Goal: Task Accomplishment & Management: Use online tool/utility

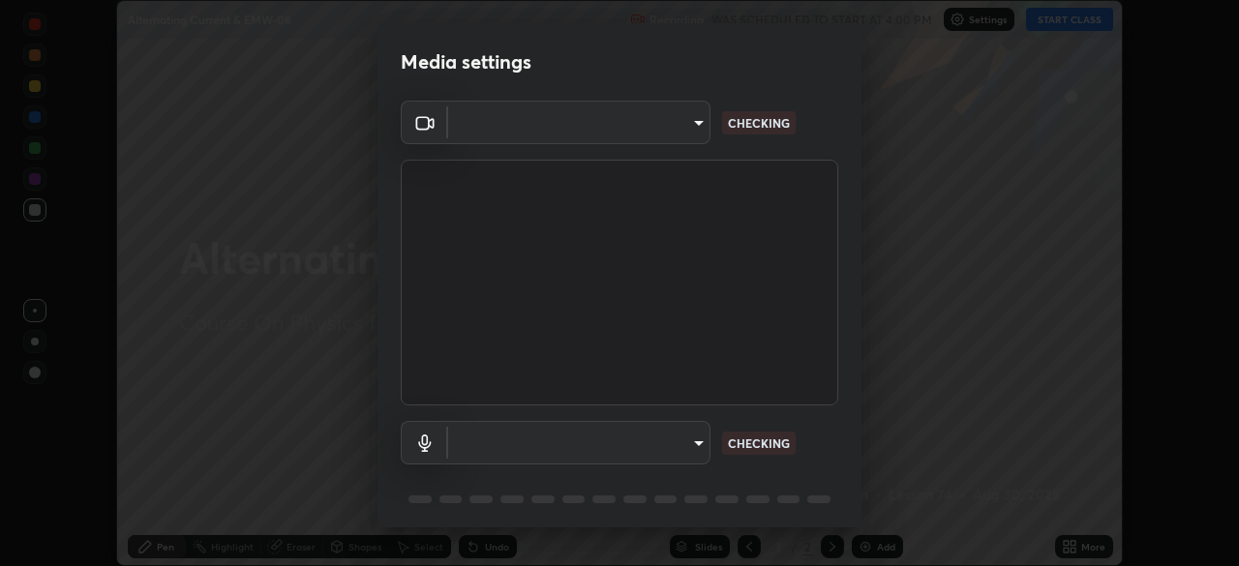
scroll to position [566, 1238]
type input "49997c5035a380d1e4bfd67072f4403f37fcfd6159da511fce73e868ba03c42c"
click at [701, 450] on body "Erase all Alternating Current & EMW-06 Recording WAS SCHEDULED TO START AT 4:00…" at bounding box center [619, 283] width 1239 height 566
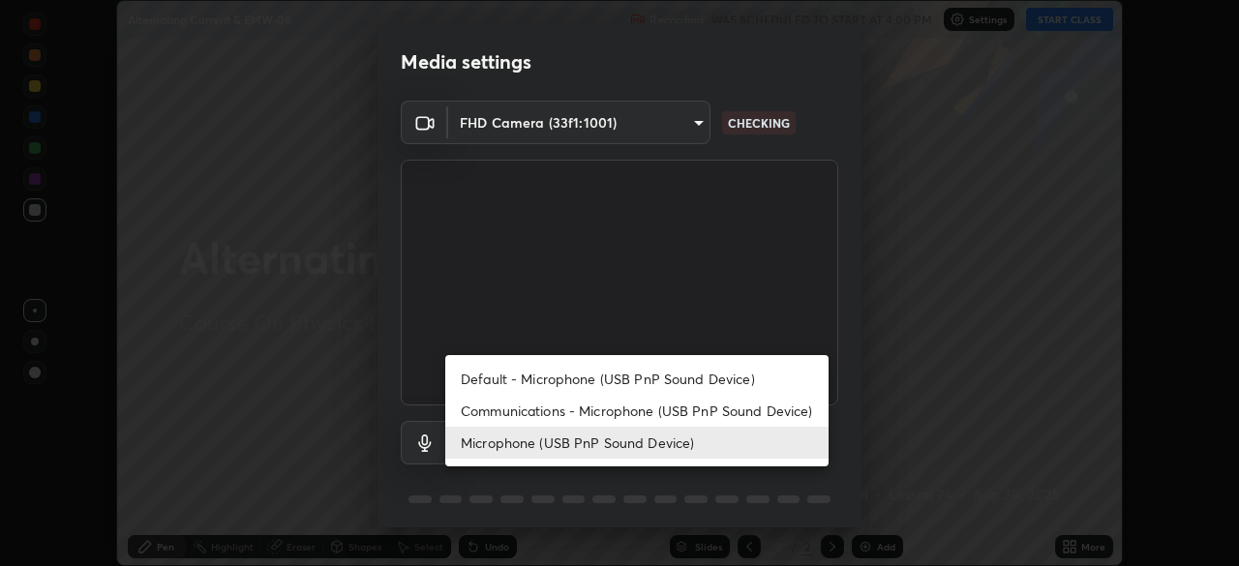
click at [697, 405] on li "Communications - Microphone (USB PnP Sound Device)" at bounding box center [636, 411] width 383 height 32
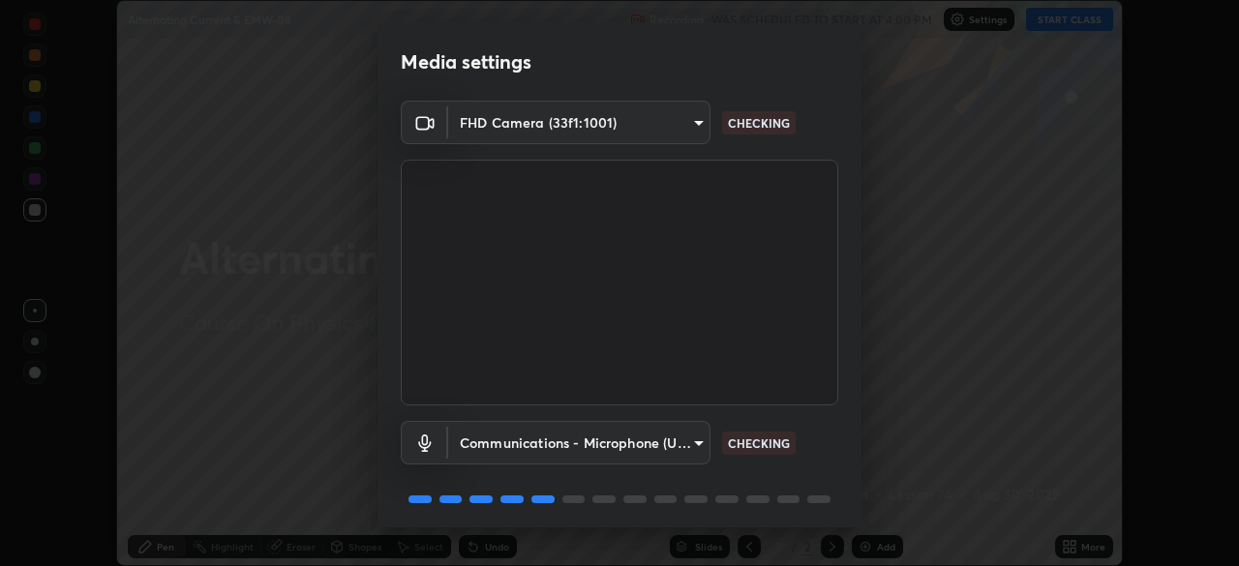
click at [691, 443] on body "Erase all Alternating Current & EMW-06 Recording WAS SCHEDULED TO START AT 4:00…" at bounding box center [619, 283] width 1239 height 566
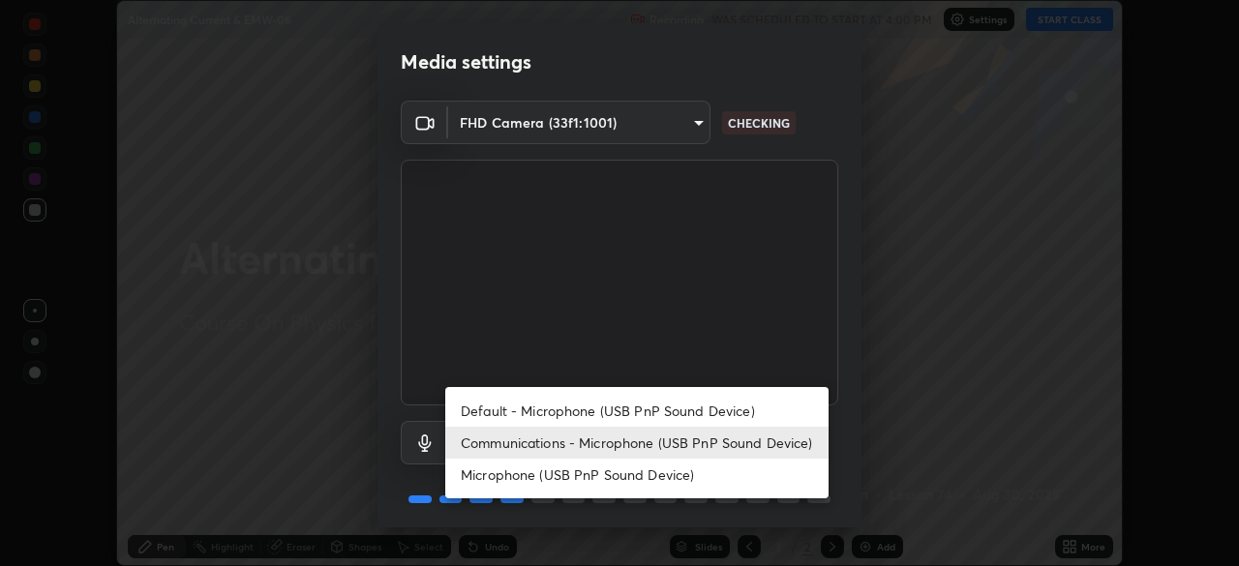
click at [690, 475] on li "Microphone (USB PnP Sound Device)" at bounding box center [636, 475] width 383 height 32
type input "b93cbfc37ea663615e2a2758e13d6489b429ad874a2ce90456402bbb4f5a5e7c"
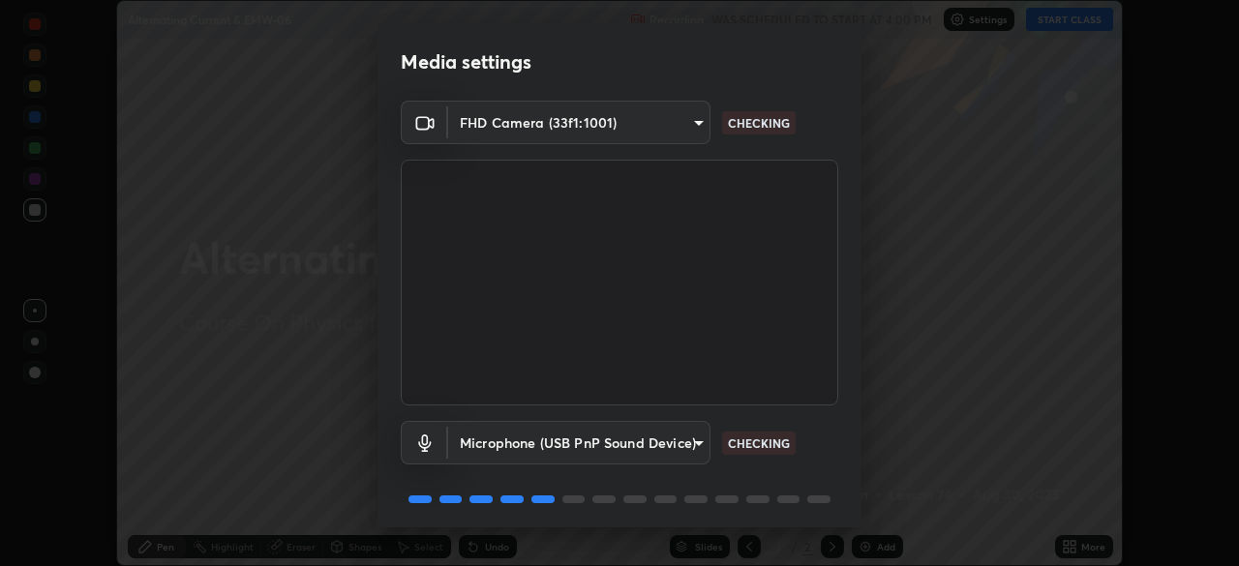
scroll to position [69, 0]
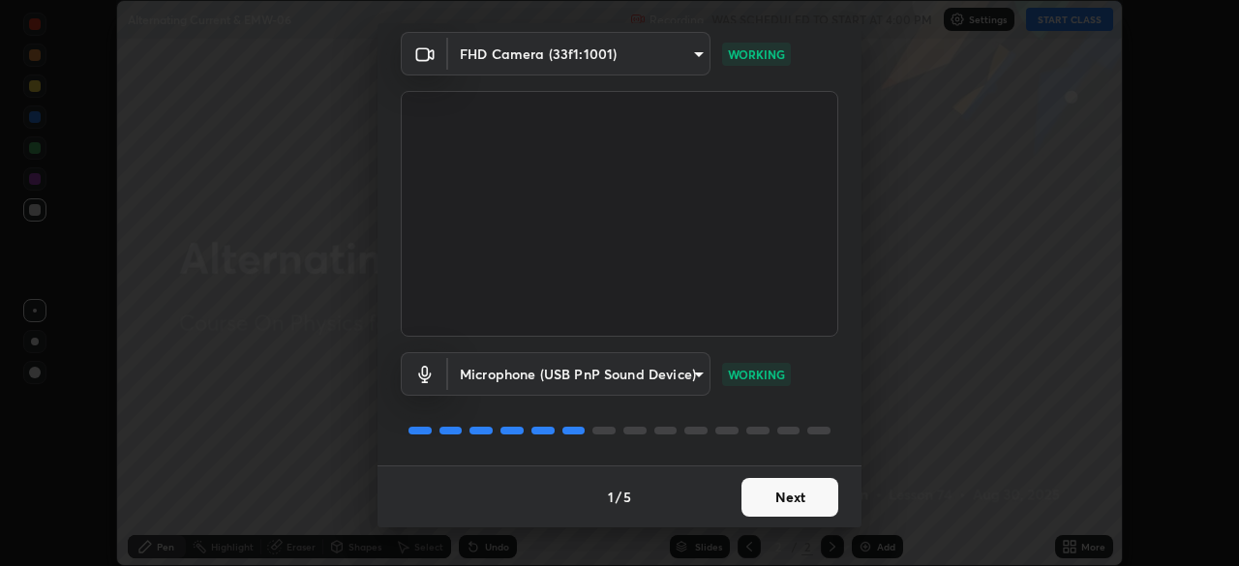
click at [798, 499] on button "Next" at bounding box center [789, 497] width 97 height 39
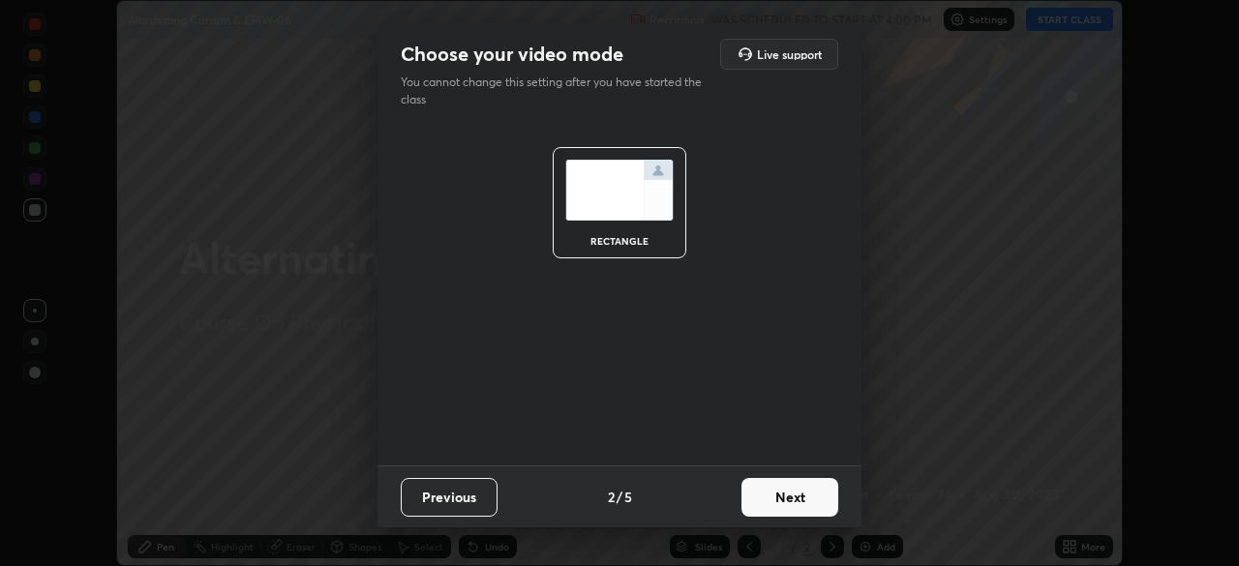
click at [811, 497] on button "Next" at bounding box center [789, 497] width 97 height 39
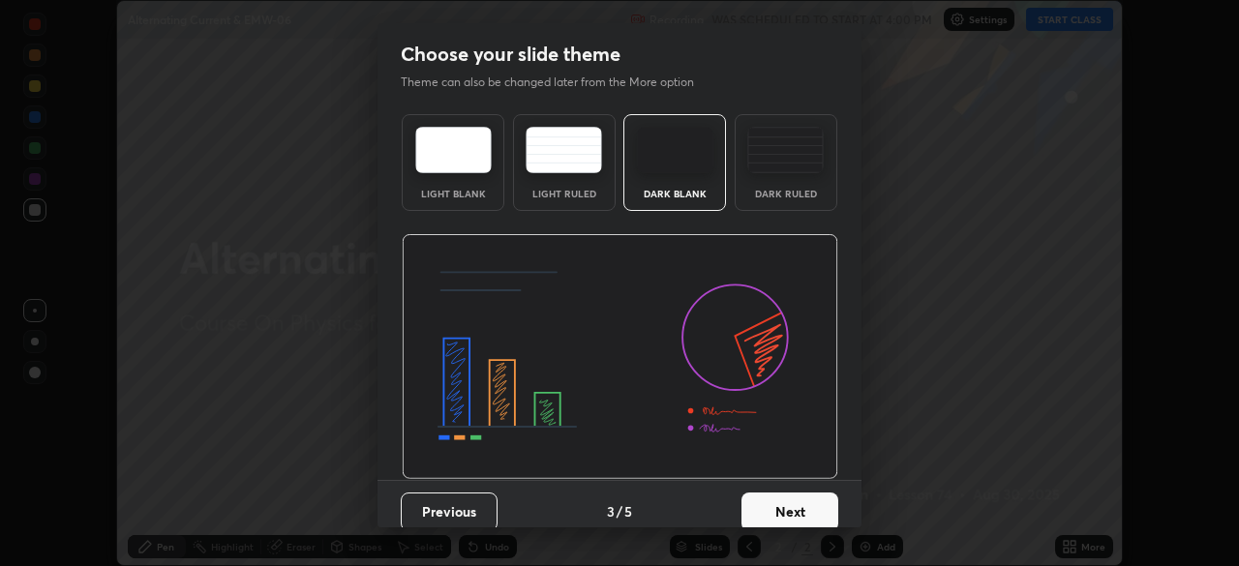
click at [824, 497] on button "Next" at bounding box center [789, 512] width 97 height 39
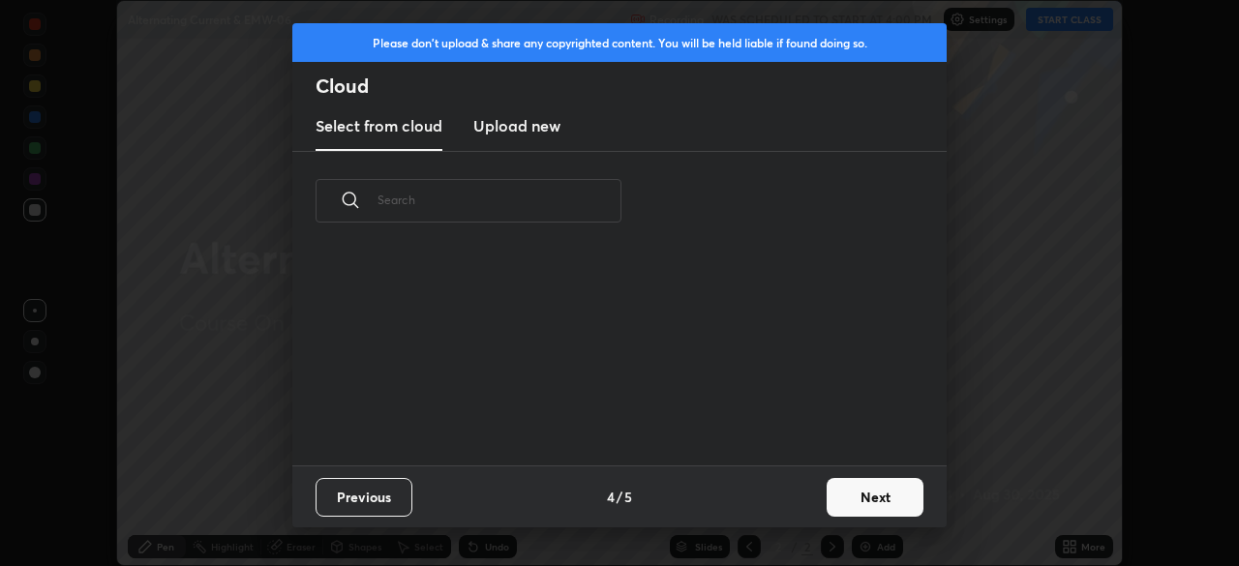
click at [861, 491] on button "Next" at bounding box center [875, 497] width 97 height 39
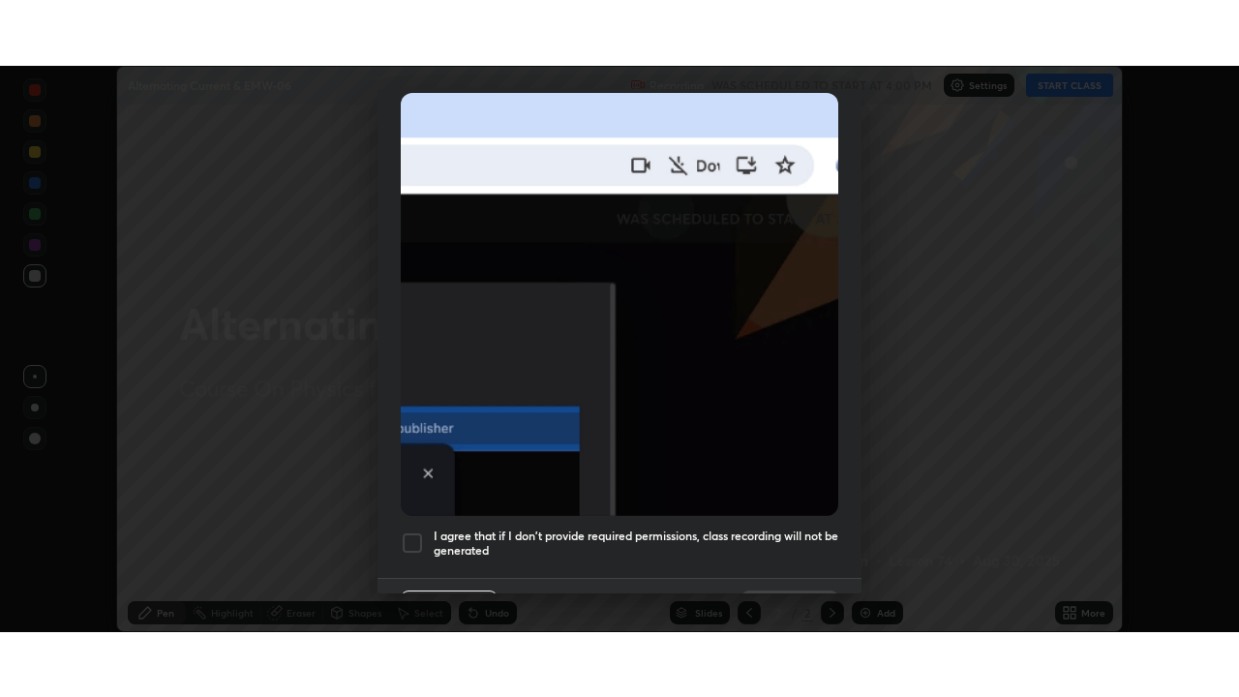
scroll to position [464, 0]
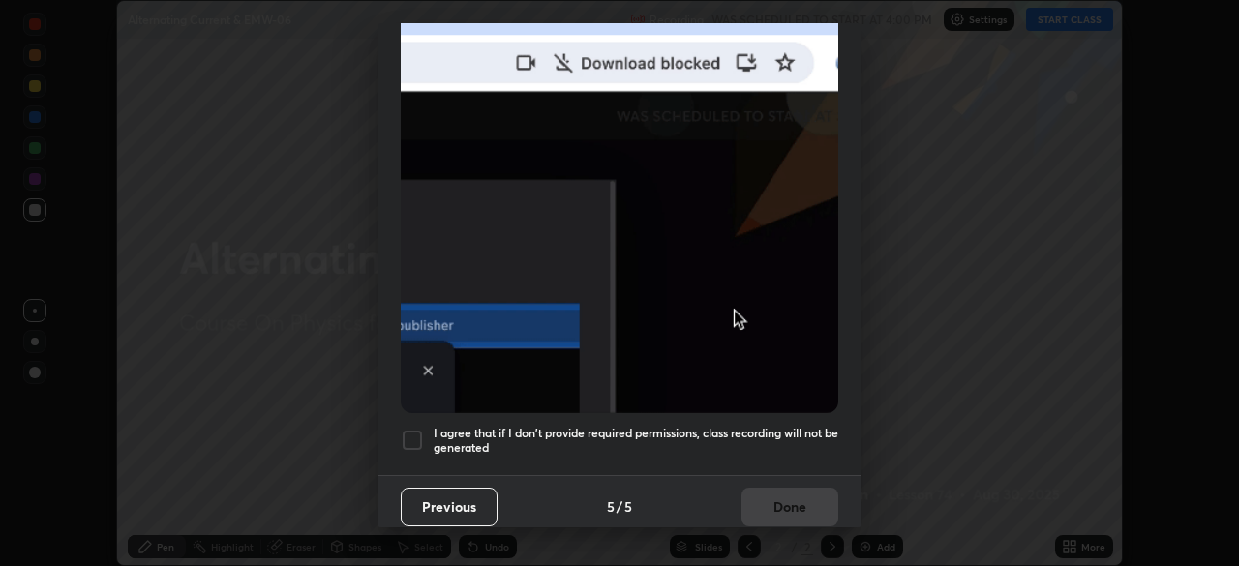
click at [711, 426] on h5 "I agree that if I don't provide required permissions, class recording will not …" at bounding box center [636, 441] width 405 height 30
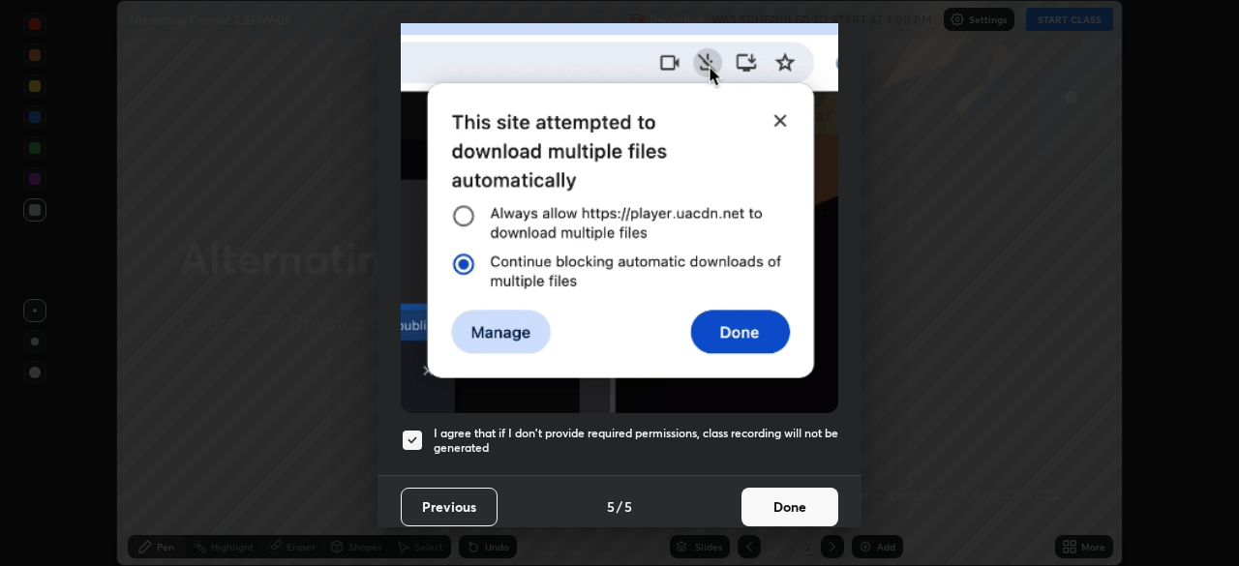
click at [760, 491] on button "Done" at bounding box center [789, 507] width 97 height 39
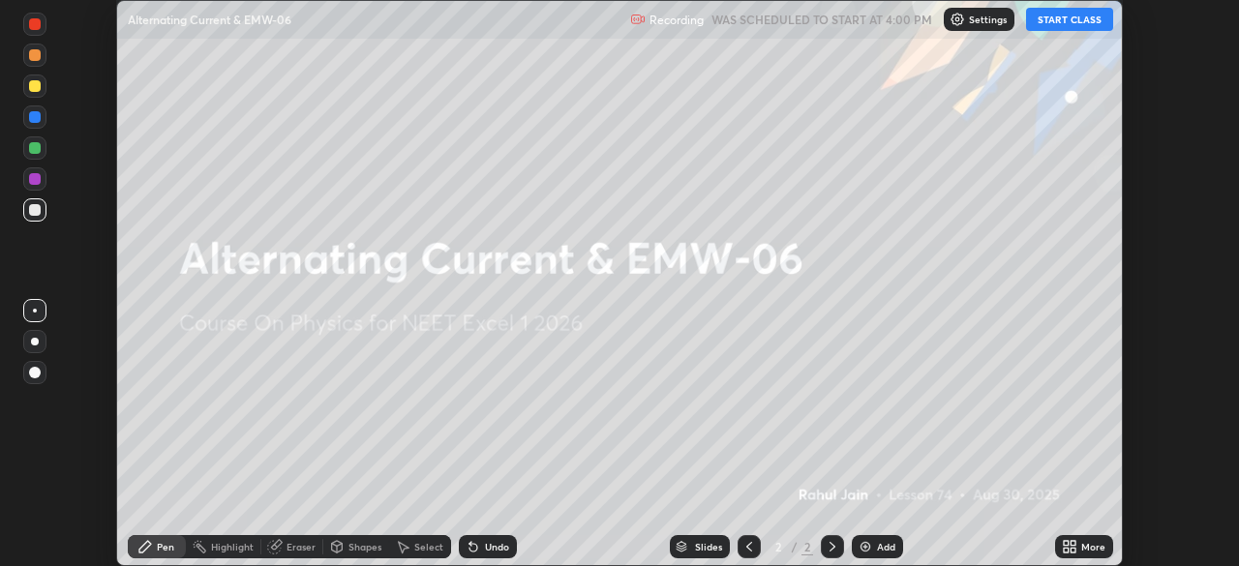
click at [1069, 544] on icon at bounding box center [1069, 546] width 15 height 15
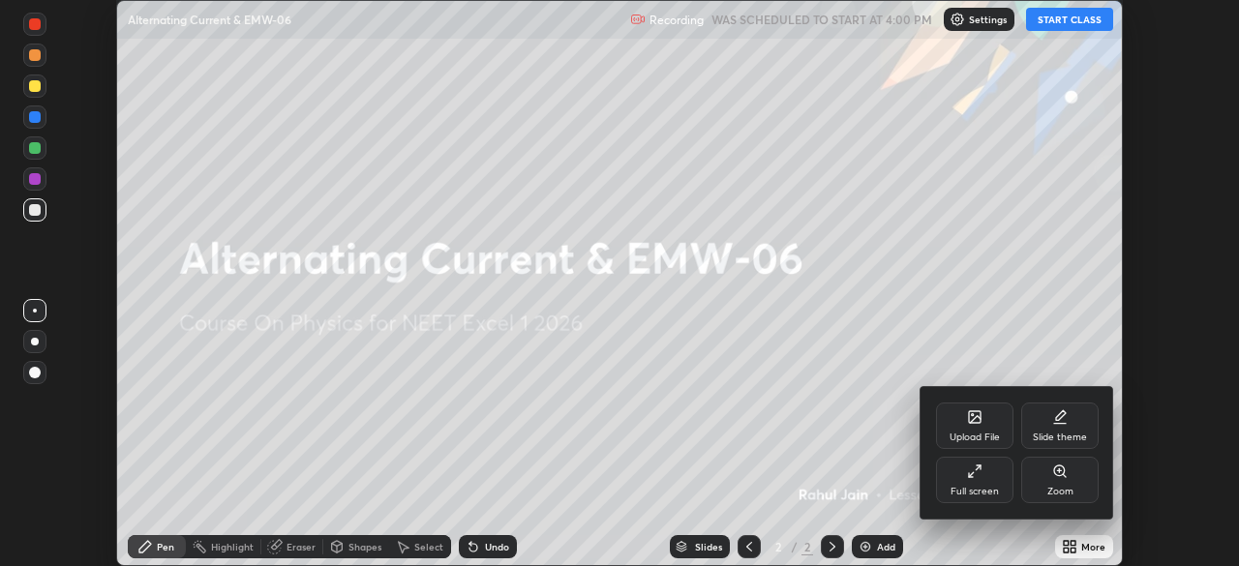
click at [973, 484] on div "Full screen" at bounding box center [974, 480] width 77 height 46
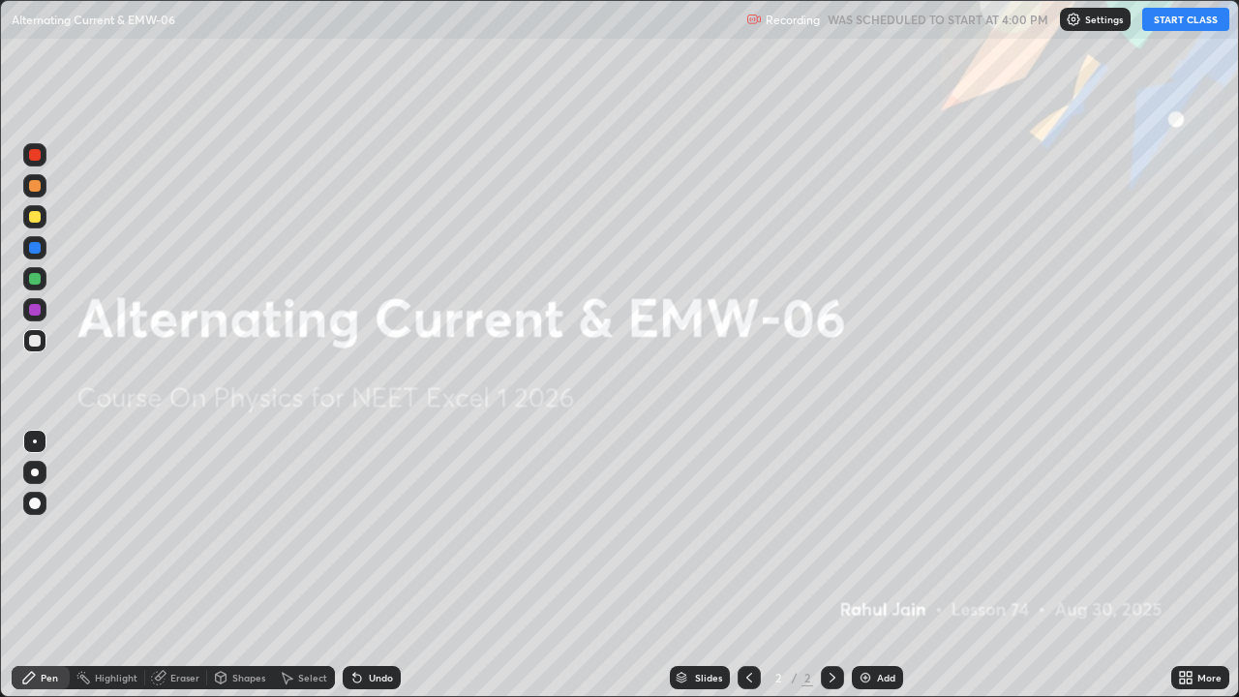
scroll to position [697, 1239]
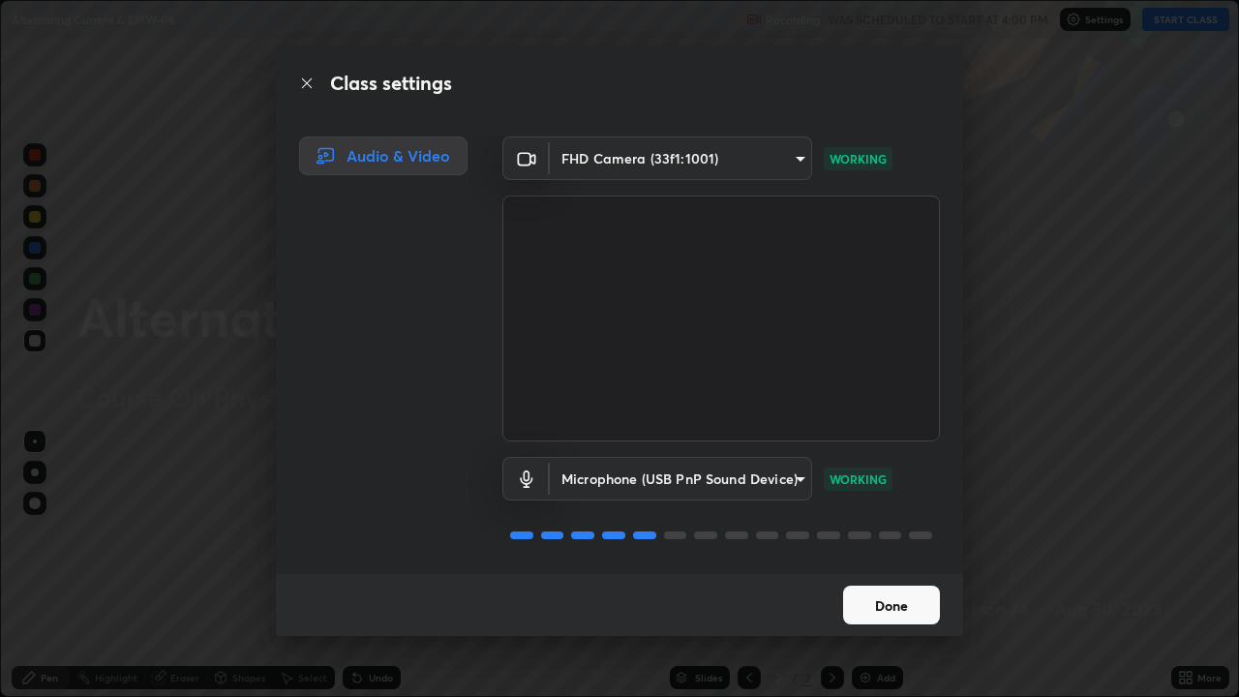
click at [917, 565] on button "Done" at bounding box center [891, 605] width 97 height 39
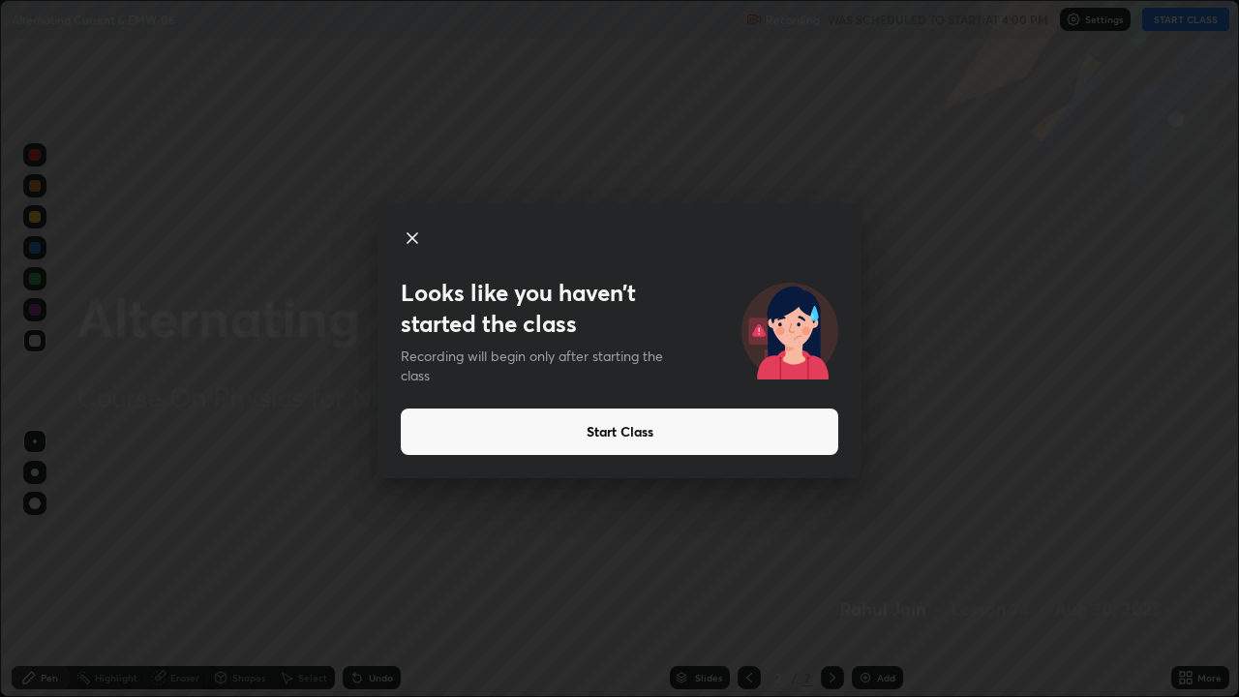
click at [411, 241] on icon at bounding box center [412, 237] width 23 height 23
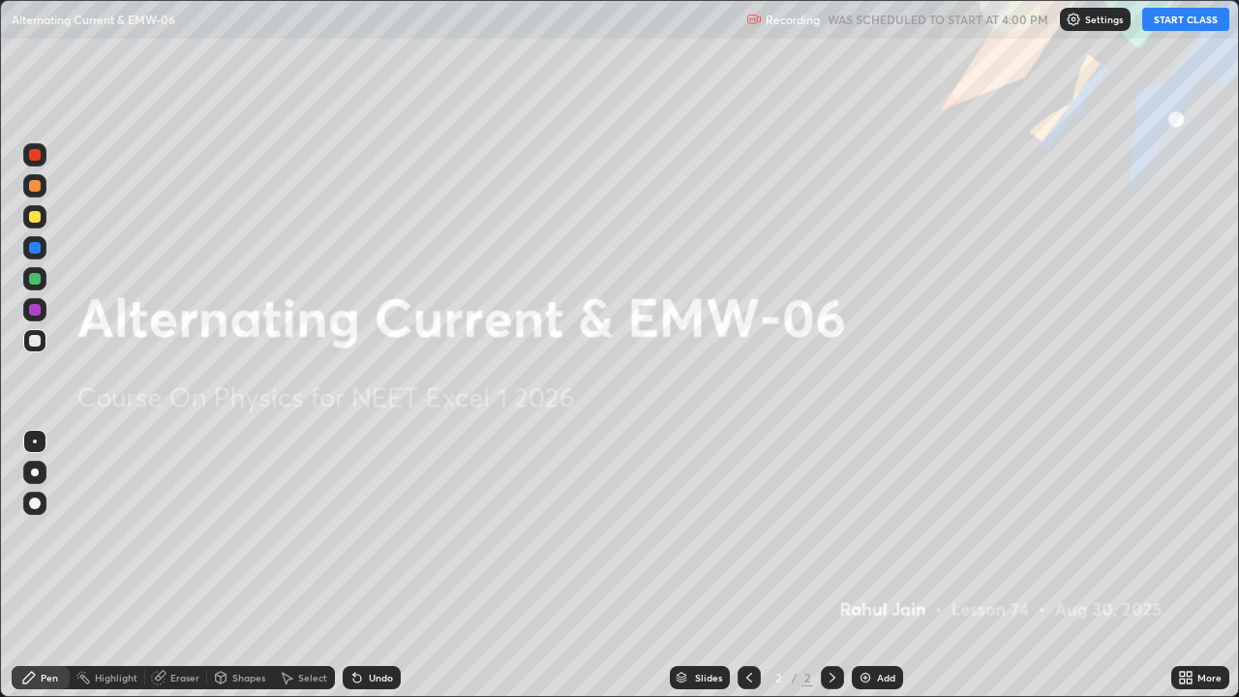
click at [1175, 19] on button "START CLASS" at bounding box center [1185, 19] width 87 height 23
click at [878, 565] on div "Add" at bounding box center [886, 678] width 18 height 10
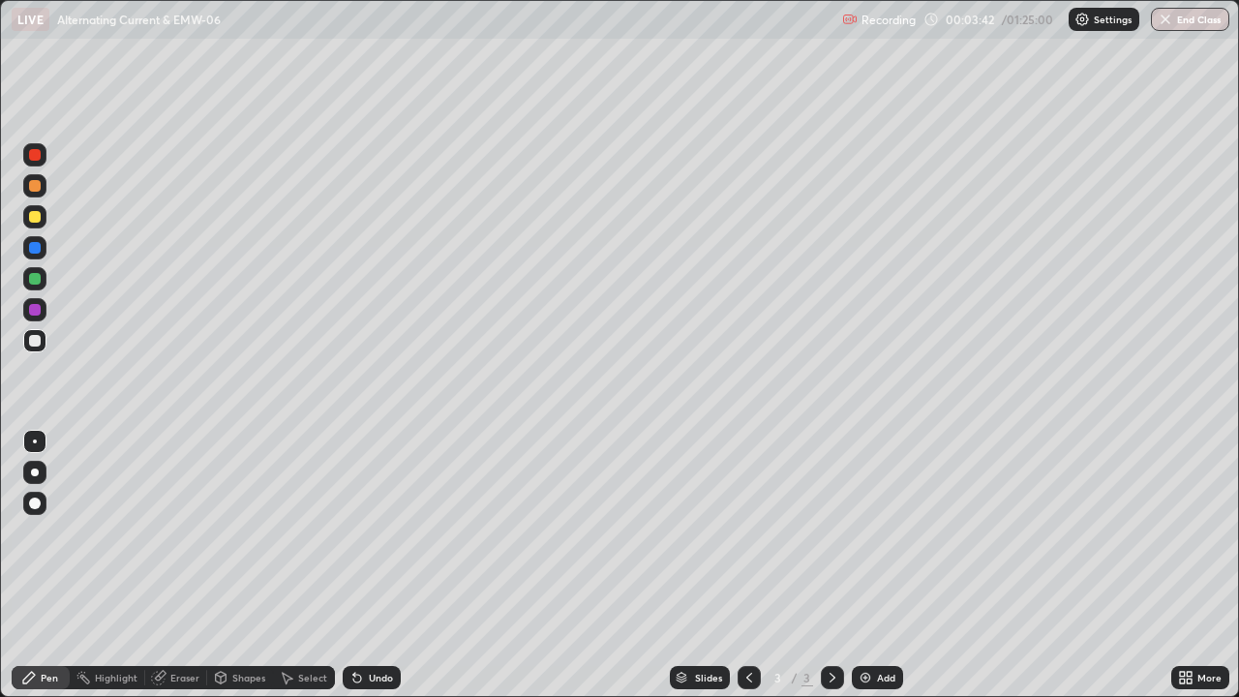
click at [34, 312] on div at bounding box center [35, 310] width 12 height 12
click at [363, 565] on div "Undo" at bounding box center [372, 677] width 58 height 23
click at [35, 472] on div at bounding box center [35, 472] width 8 height 8
click at [35, 347] on div at bounding box center [34, 340] width 23 height 23
click at [37, 156] on div at bounding box center [35, 155] width 12 height 12
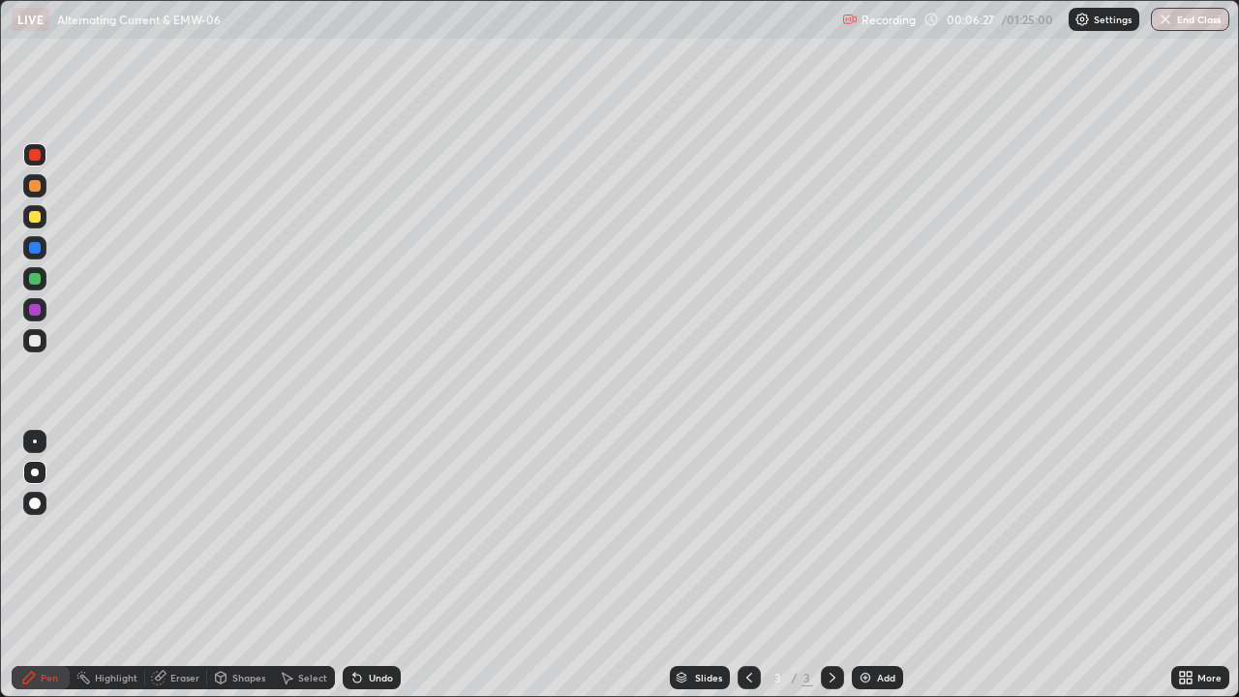
click at [35, 316] on div at bounding box center [34, 309] width 23 height 23
click at [880, 565] on div "Add" at bounding box center [886, 678] width 18 height 10
click at [747, 565] on icon at bounding box center [748, 677] width 15 height 15
click at [830, 565] on icon at bounding box center [832, 677] width 15 height 15
click at [889, 565] on div "Add" at bounding box center [886, 678] width 18 height 10
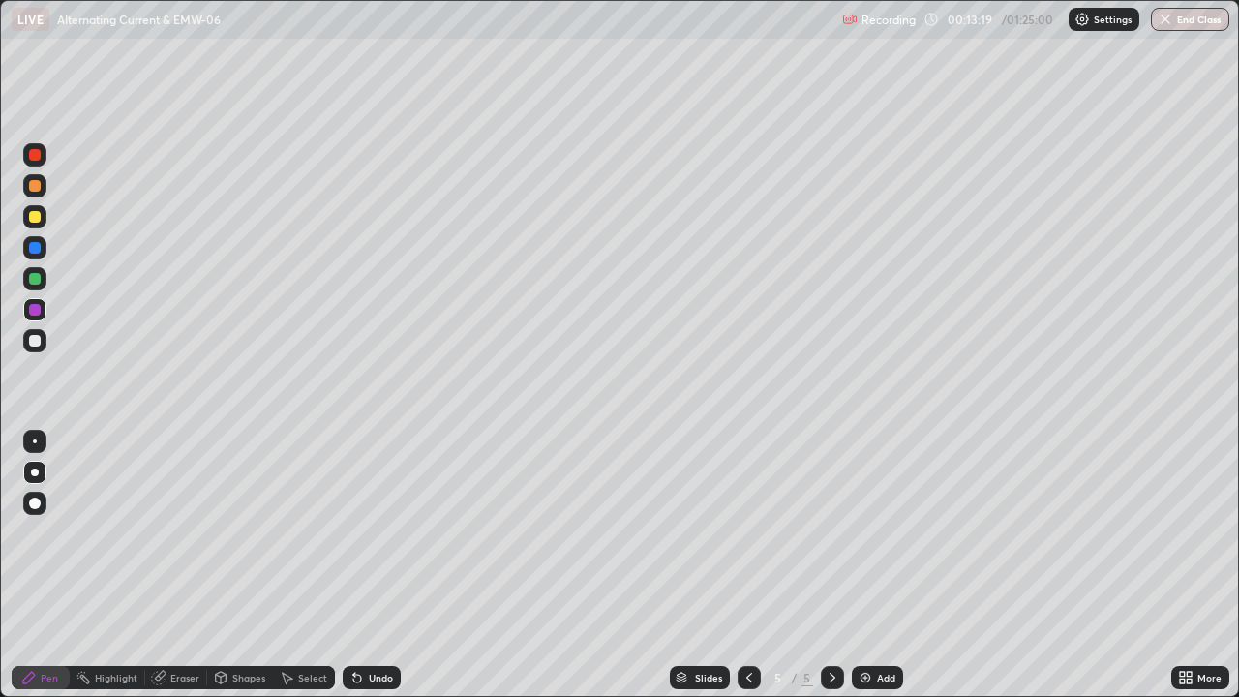
click at [380, 565] on div "Undo" at bounding box center [381, 678] width 24 height 10
click at [369, 565] on div "Undo" at bounding box center [372, 677] width 58 height 23
click at [370, 565] on div "Undo" at bounding box center [372, 677] width 58 height 23
click at [359, 565] on icon at bounding box center [356, 677] width 15 height 15
click at [37, 281] on div at bounding box center [35, 279] width 12 height 12
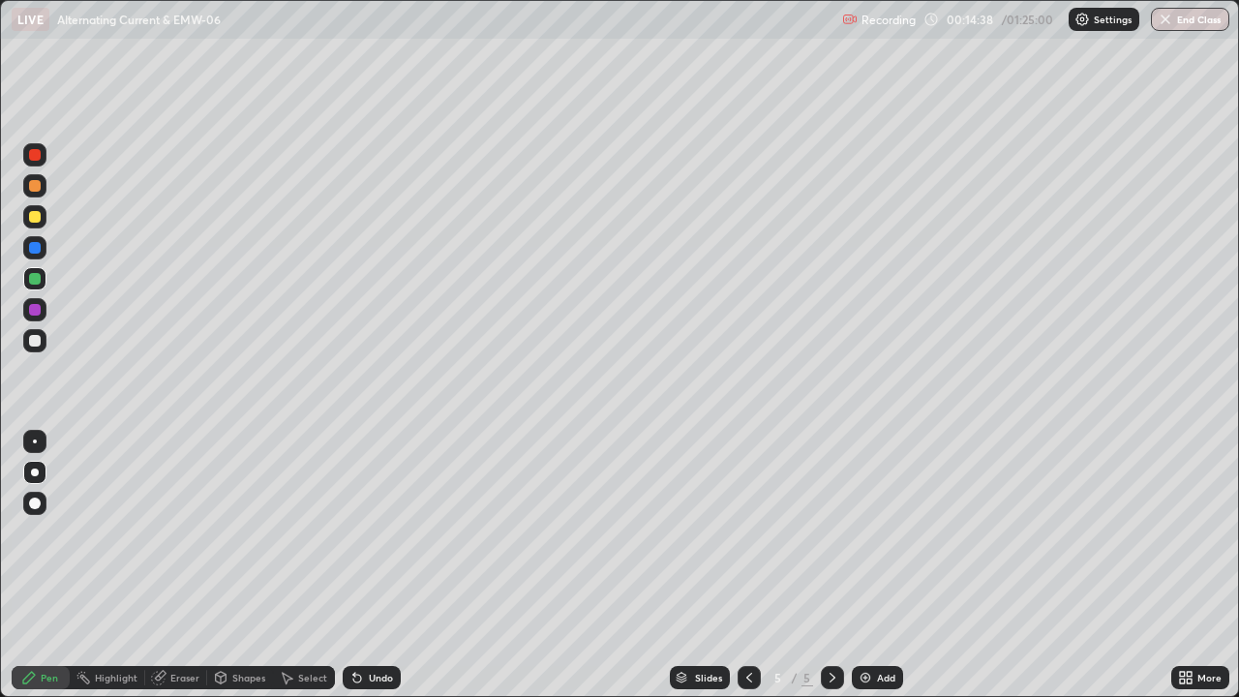
click at [37, 184] on div at bounding box center [35, 186] width 12 height 12
click at [36, 311] on div at bounding box center [35, 310] width 12 height 12
click at [751, 565] on div at bounding box center [749, 677] width 23 height 23
click at [749, 565] on icon at bounding box center [749, 678] width 6 height 10
click at [830, 565] on icon at bounding box center [832, 677] width 15 height 15
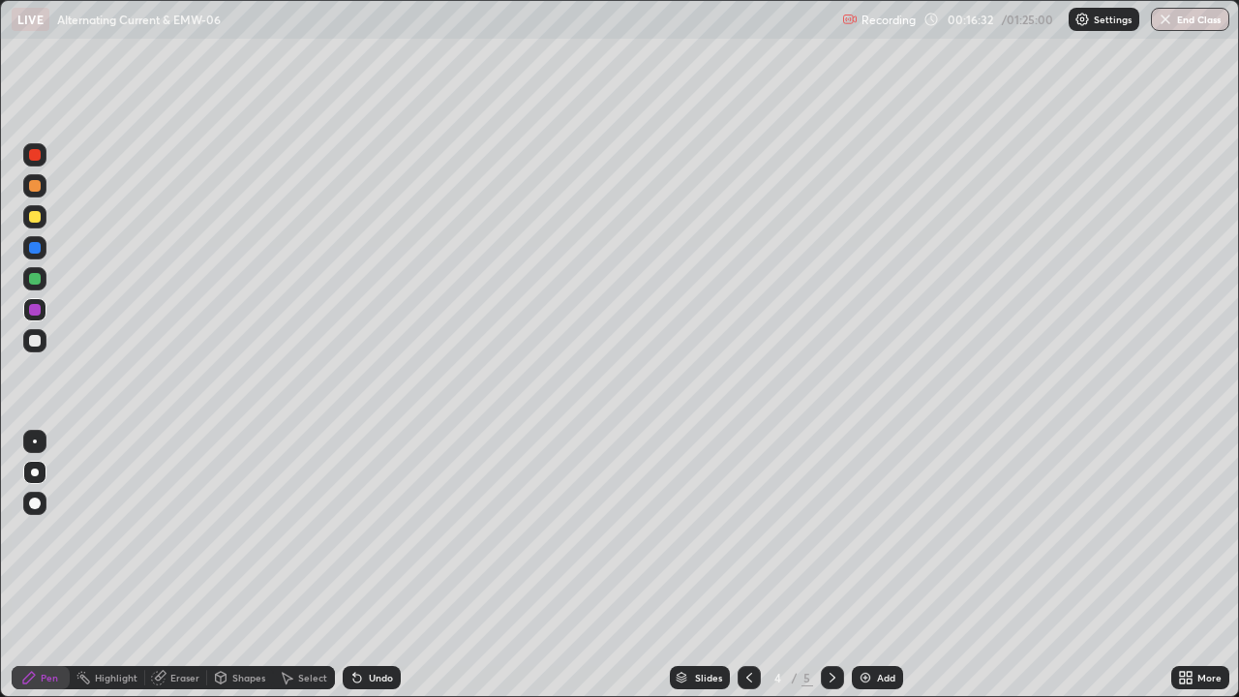
click at [828, 565] on icon at bounding box center [832, 677] width 15 height 15
click at [877, 565] on div "Add" at bounding box center [886, 678] width 18 height 10
click at [38, 215] on div at bounding box center [35, 217] width 12 height 12
click at [31, 461] on div at bounding box center [34, 472] width 23 height 23
click at [34, 312] on div at bounding box center [35, 310] width 12 height 12
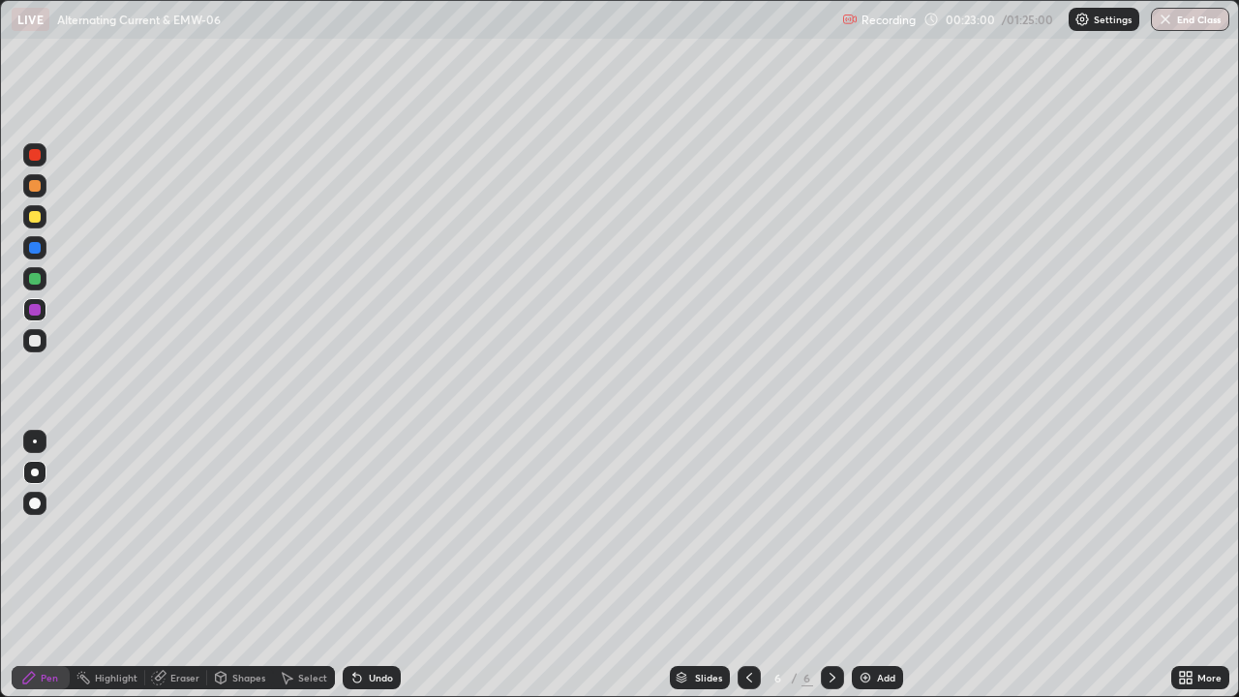
click at [371, 565] on div "Undo" at bounding box center [381, 678] width 24 height 10
click at [34, 281] on div at bounding box center [35, 279] width 12 height 12
click at [380, 565] on div "Undo" at bounding box center [381, 678] width 24 height 10
click at [43, 313] on div at bounding box center [34, 309] width 23 height 23
click at [39, 162] on div at bounding box center [34, 154] width 23 height 23
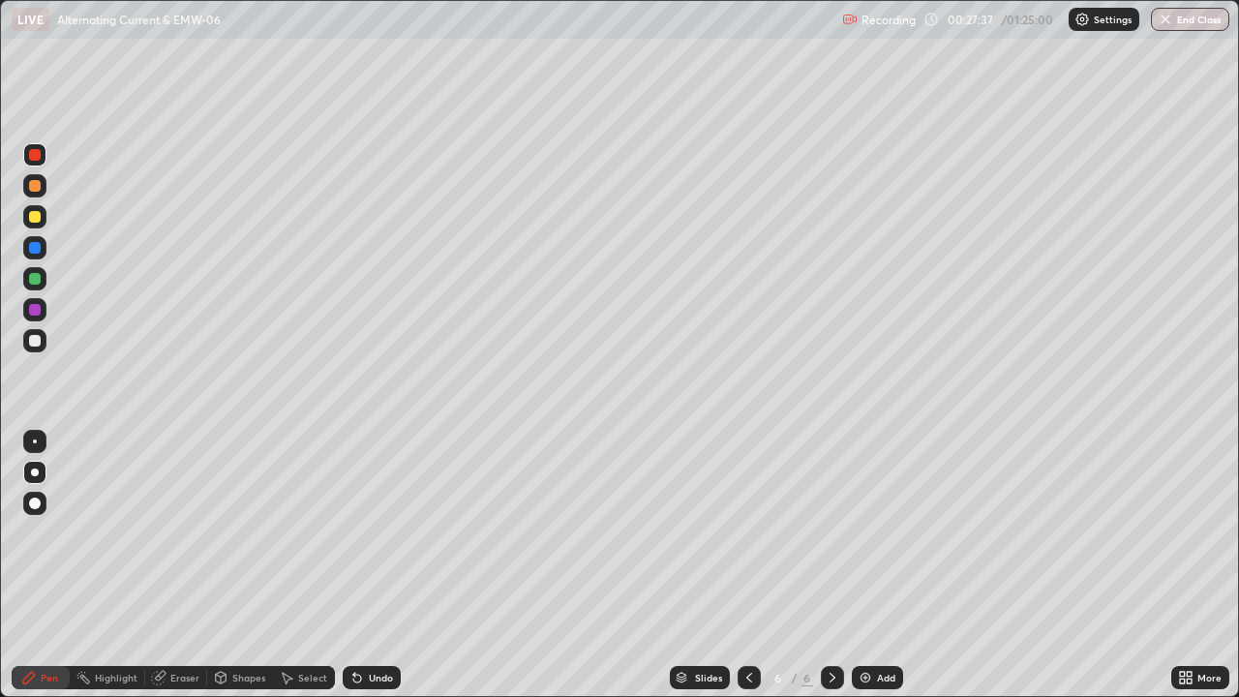
click at [877, 565] on div "Add" at bounding box center [886, 678] width 18 height 10
click at [747, 565] on icon at bounding box center [748, 677] width 15 height 15
click at [833, 565] on icon at bounding box center [832, 677] width 15 height 15
click at [748, 565] on icon at bounding box center [748, 677] width 15 height 15
click at [828, 565] on icon at bounding box center [832, 677] width 15 height 15
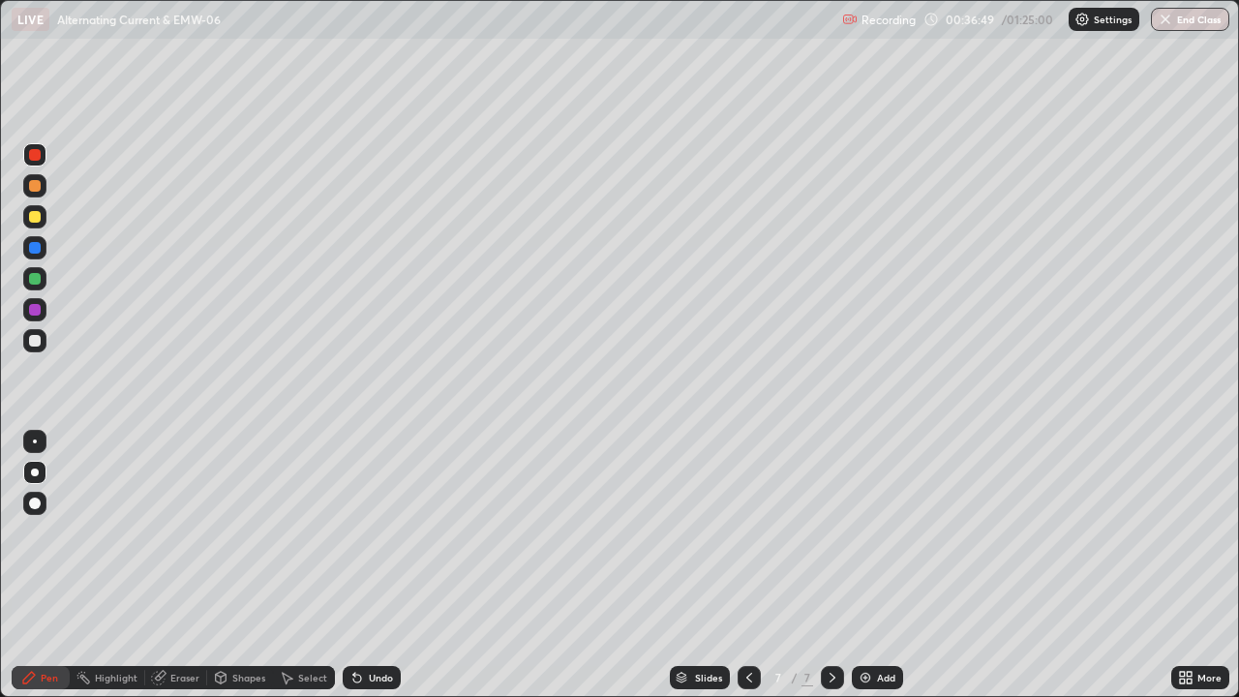
click at [865, 565] on img at bounding box center [865, 677] width 15 height 15
click at [35, 311] on div at bounding box center [35, 310] width 12 height 12
click at [168, 565] on div "Eraser" at bounding box center [176, 677] width 62 height 23
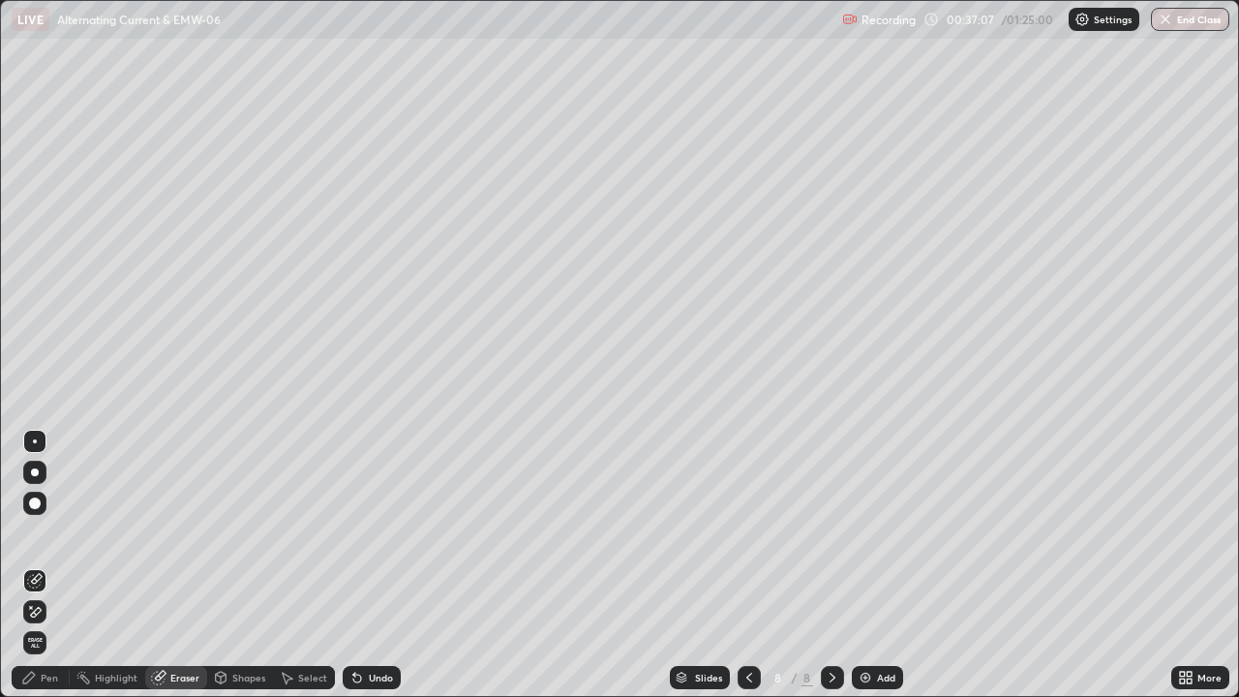
click at [37, 565] on icon at bounding box center [34, 580] width 15 height 15
click at [46, 565] on div "Pen" at bounding box center [41, 677] width 58 height 23
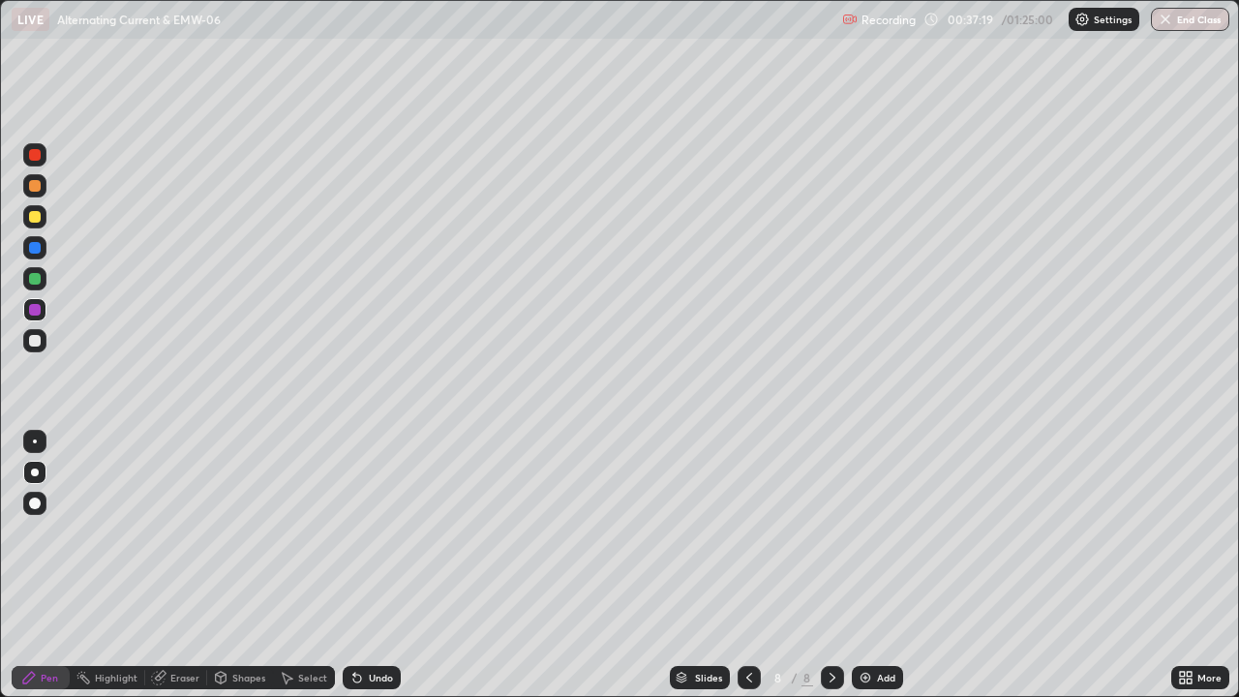
click at [744, 565] on icon at bounding box center [748, 677] width 15 height 15
click at [830, 565] on icon at bounding box center [832, 677] width 15 height 15
click at [747, 565] on icon at bounding box center [748, 677] width 15 height 15
click at [828, 565] on icon at bounding box center [832, 677] width 15 height 15
click at [38, 349] on div at bounding box center [34, 340] width 23 height 23
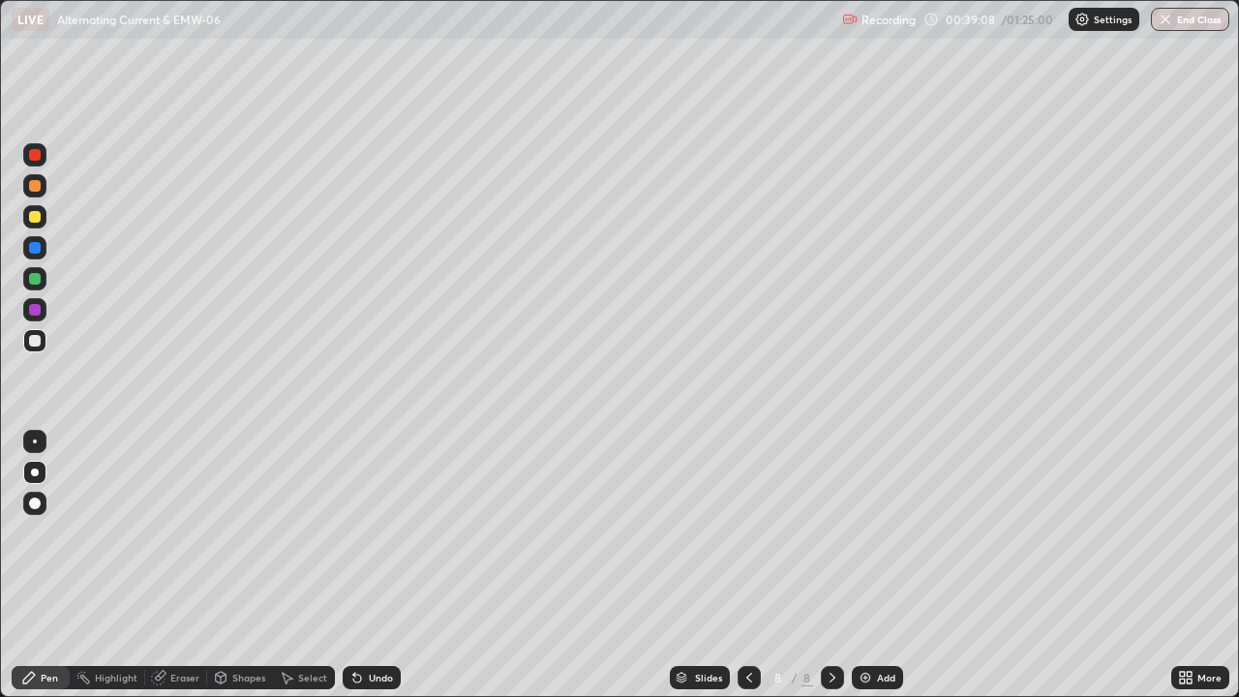
click at [376, 565] on div "Undo" at bounding box center [381, 678] width 24 height 10
click at [373, 565] on div "Undo" at bounding box center [381, 678] width 24 height 10
click at [376, 565] on div "Undo" at bounding box center [372, 677] width 58 height 23
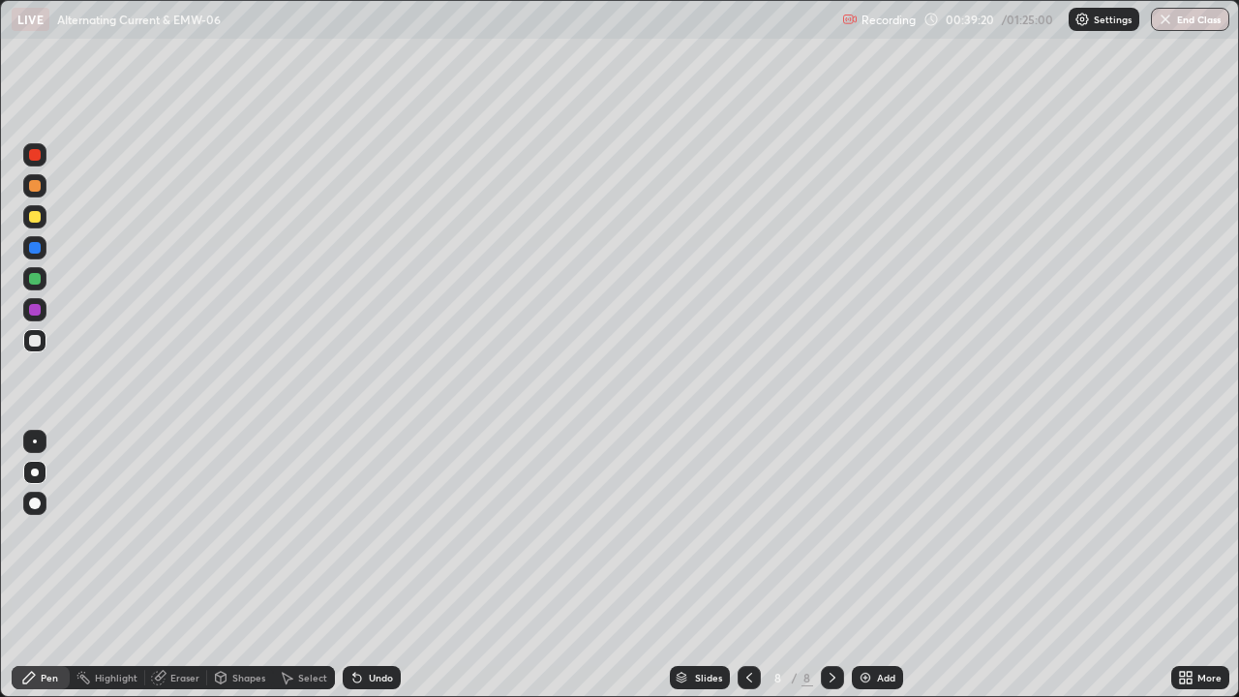
click at [167, 565] on div "Eraser" at bounding box center [176, 677] width 62 height 23
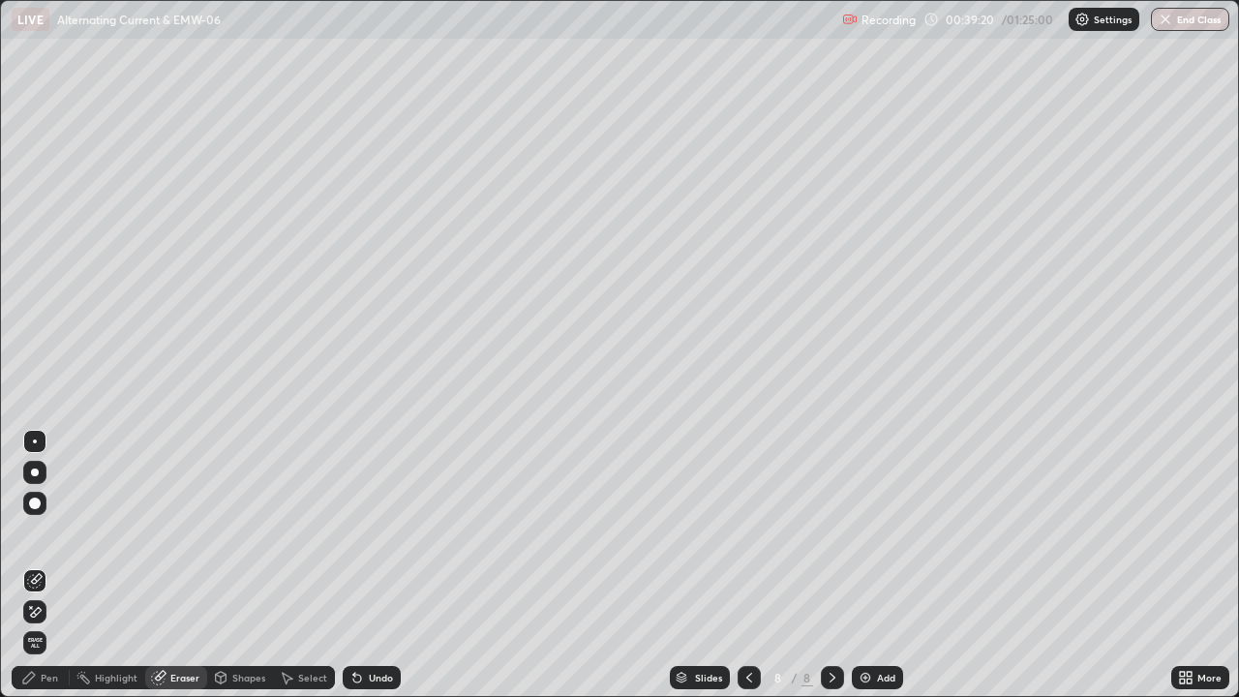
click at [39, 565] on icon at bounding box center [34, 580] width 15 height 15
click at [54, 565] on div "Pen" at bounding box center [41, 677] width 58 height 23
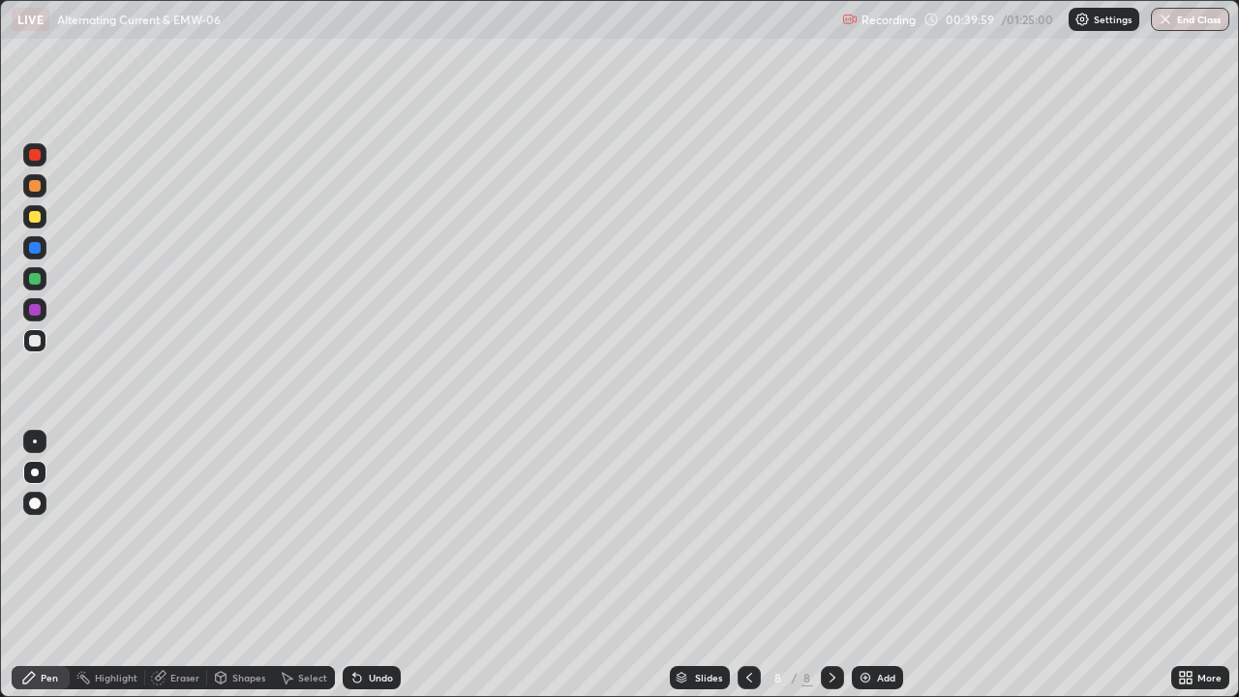
click at [34, 306] on div at bounding box center [35, 310] width 12 height 12
click at [747, 565] on icon at bounding box center [748, 677] width 15 height 15
click at [828, 565] on icon at bounding box center [832, 677] width 15 height 15
click at [877, 565] on div "Add" at bounding box center [886, 678] width 18 height 10
click at [36, 343] on div at bounding box center [35, 341] width 12 height 12
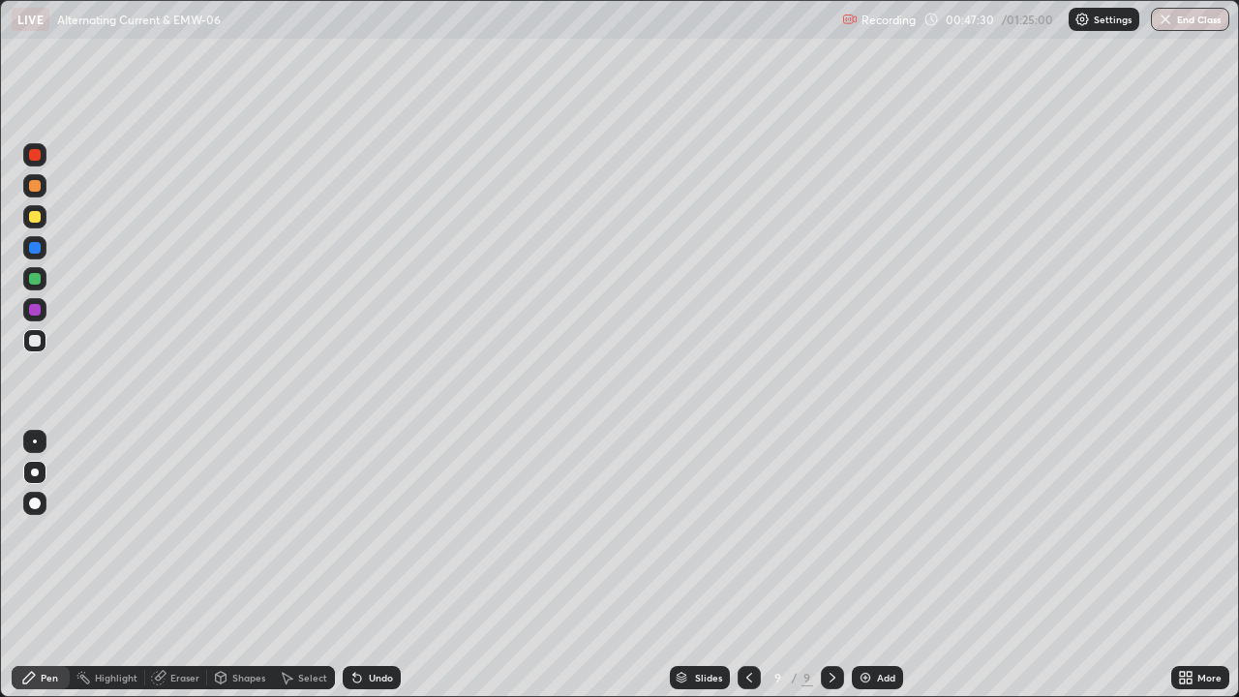
click at [695, 565] on div "Slides" at bounding box center [708, 678] width 27 height 10
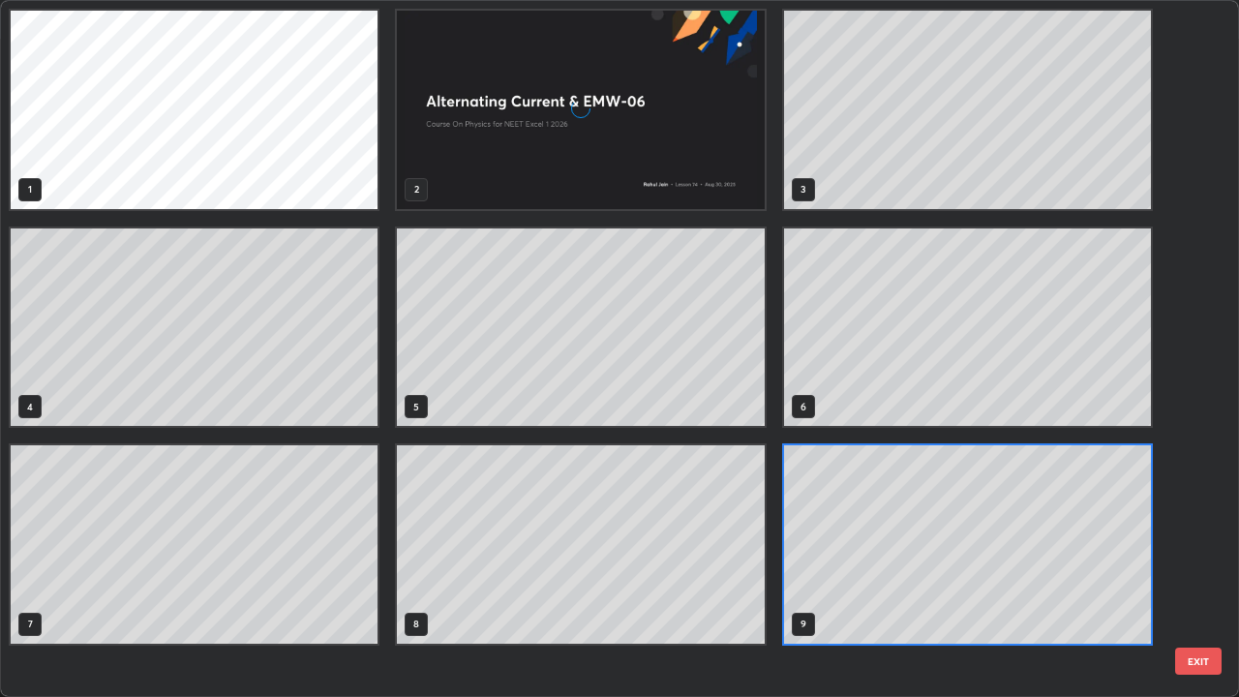
scroll to position [689, 1227]
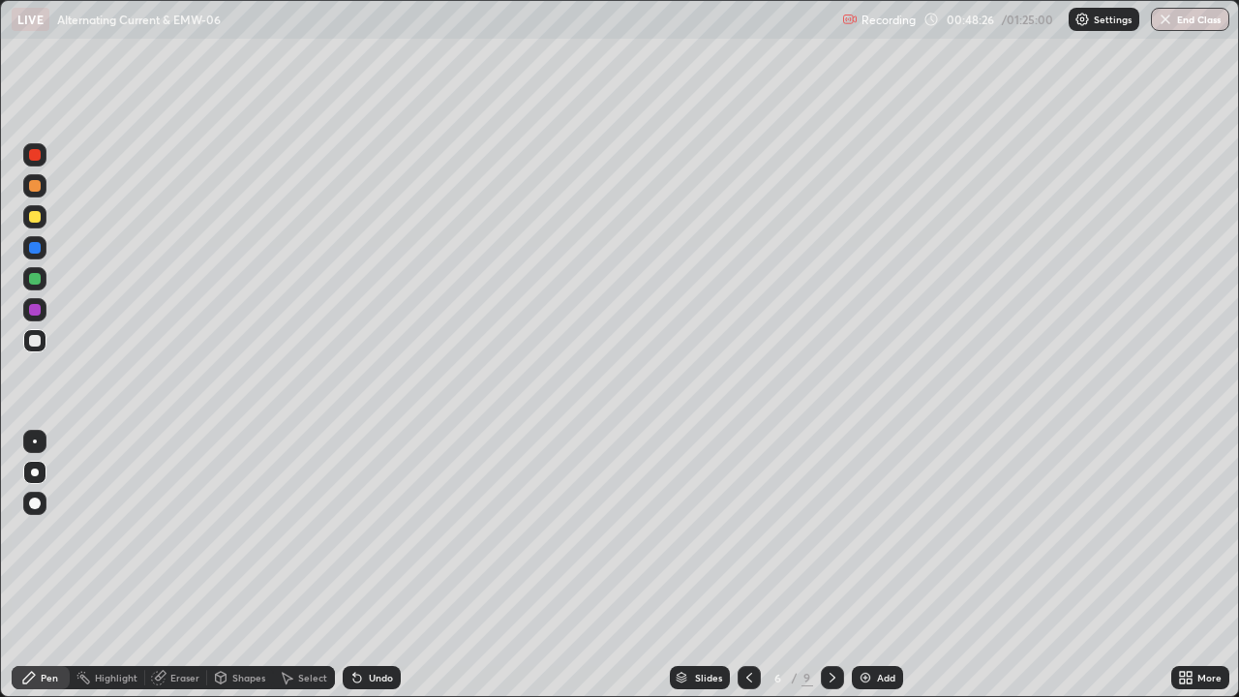
click at [881, 565] on div "Add" at bounding box center [877, 677] width 51 height 23
click at [748, 565] on icon at bounding box center [747, 677] width 15 height 15
click at [709, 565] on div "Slides" at bounding box center [707, 678] width 27 height 10
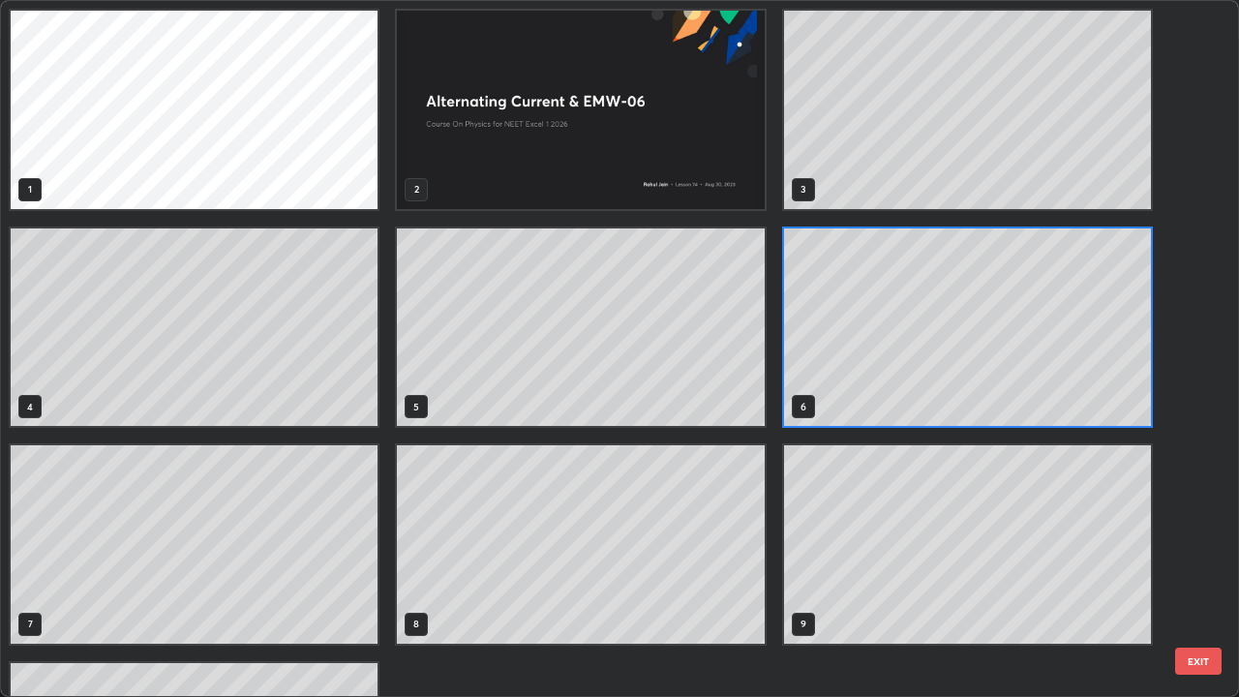
scroll to position [174, 0]
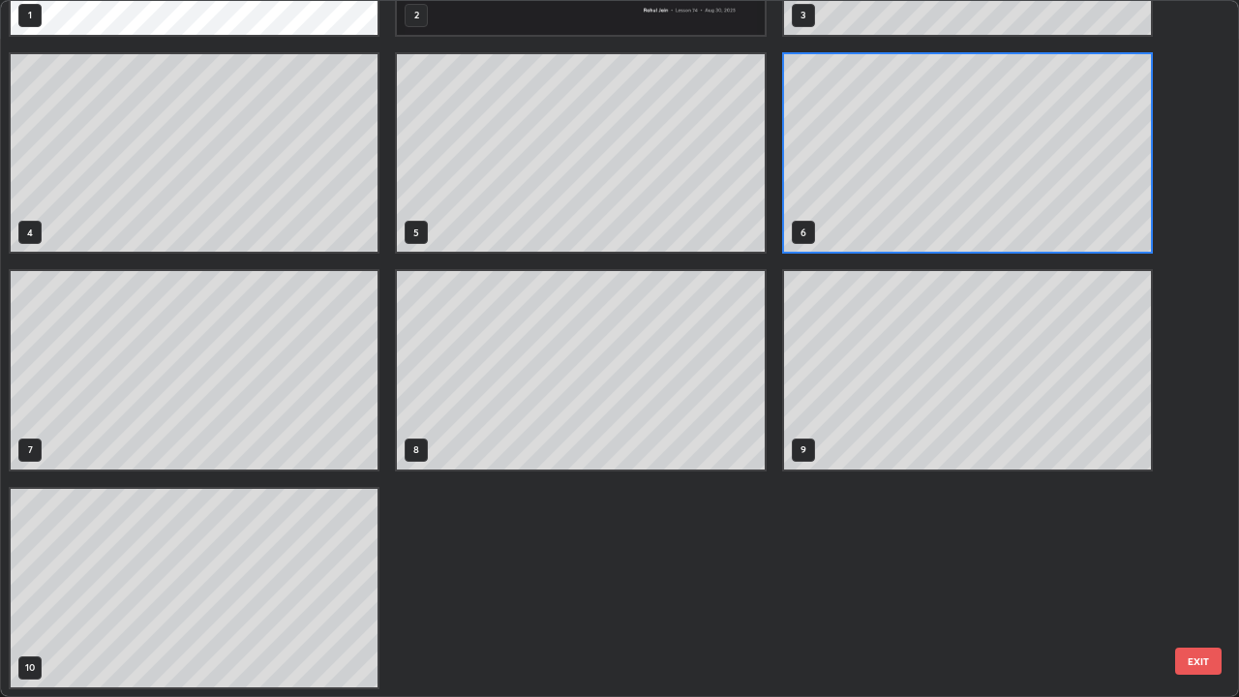
click at [284, 565] on div "1 2 3 4 5 6 7 8 9 10" at bounding box center [602, 348] width 1203 height 695
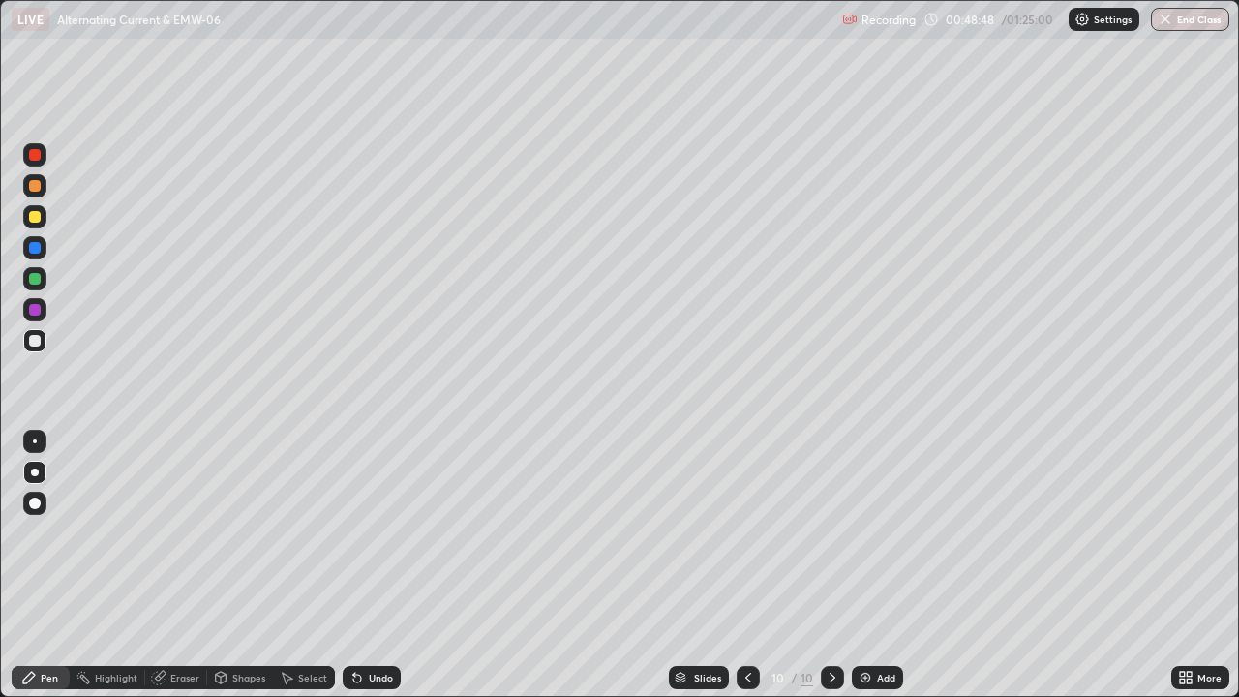
click at [712, 565] on div "Slides" at bounding box center [699, 677] width 60 height 23
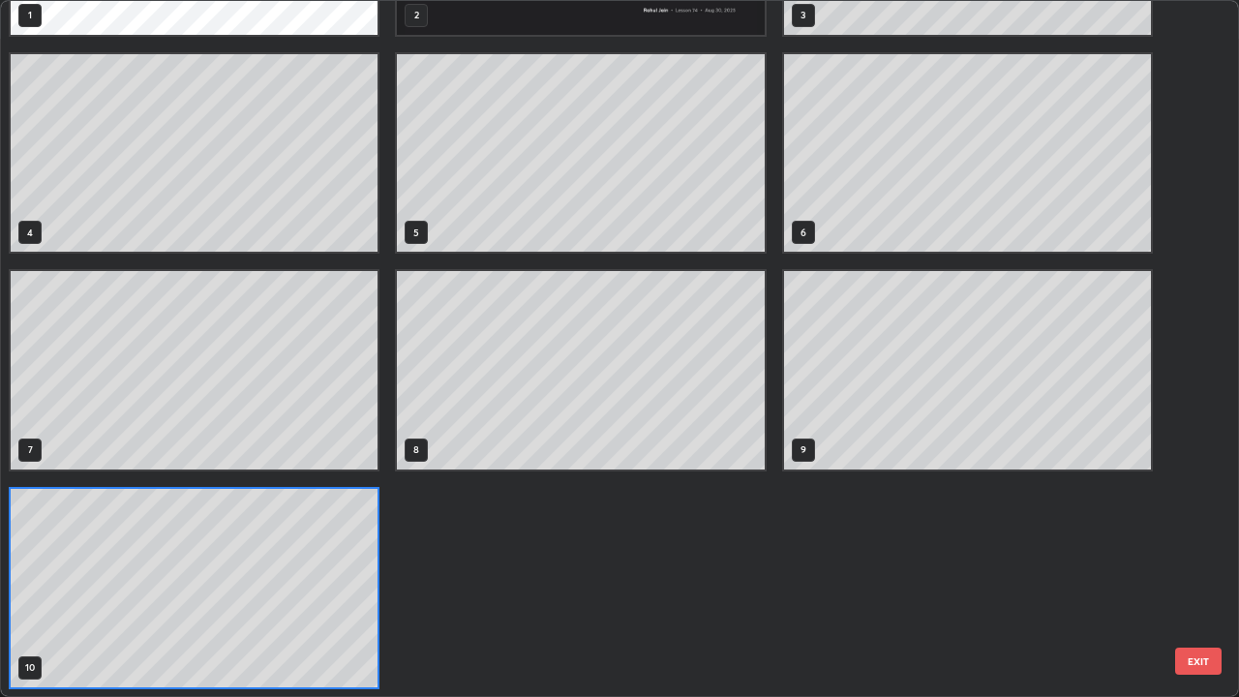
scroll to position [689, 1227]
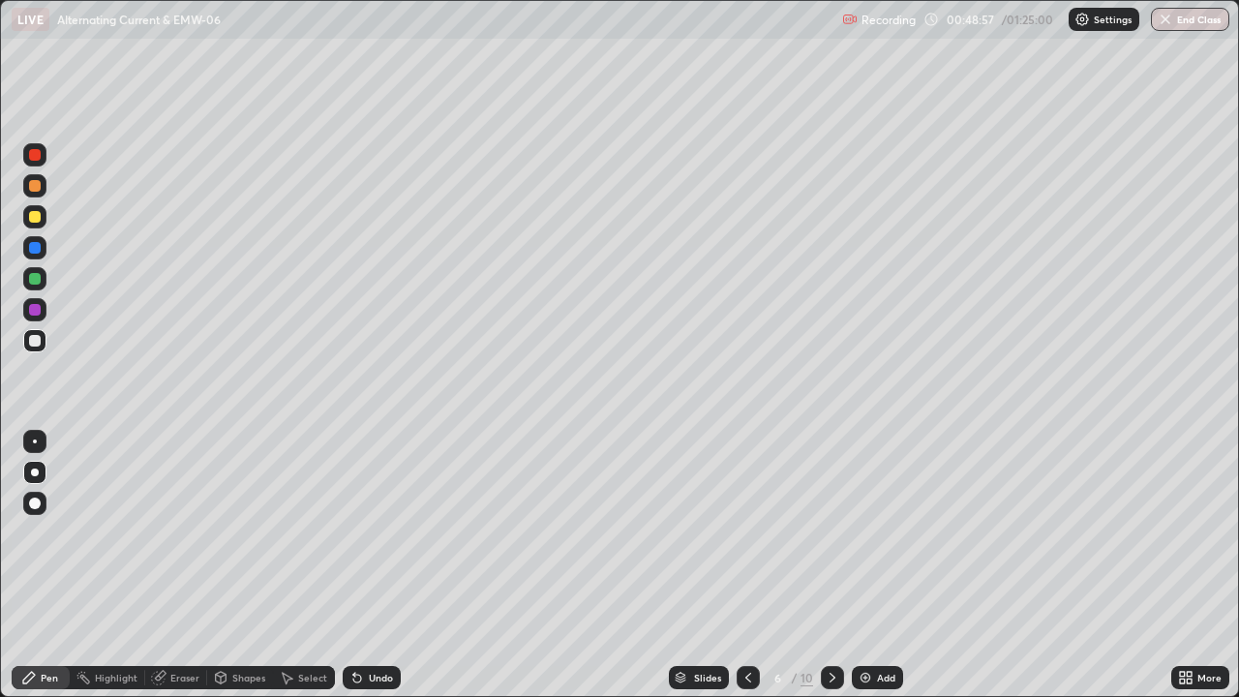
click at [711, 565] on div "Slides" at bounding box center [707, 678] width 27 height 10
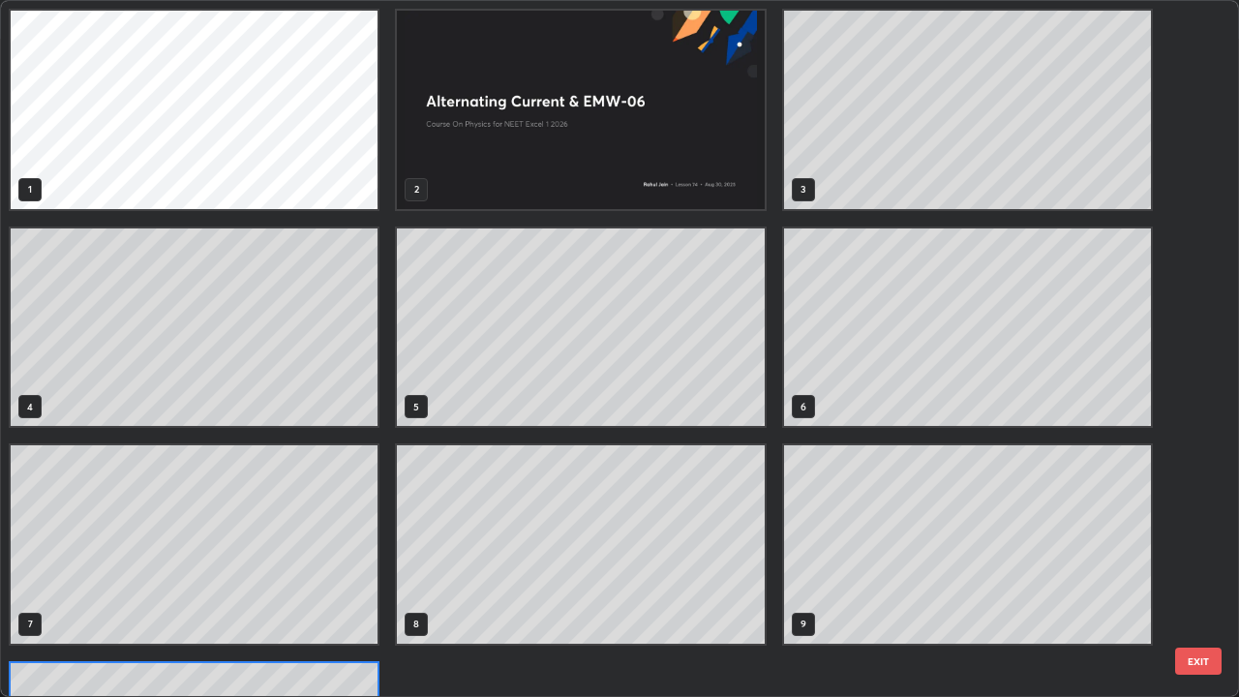
scroll to position [174, 0]
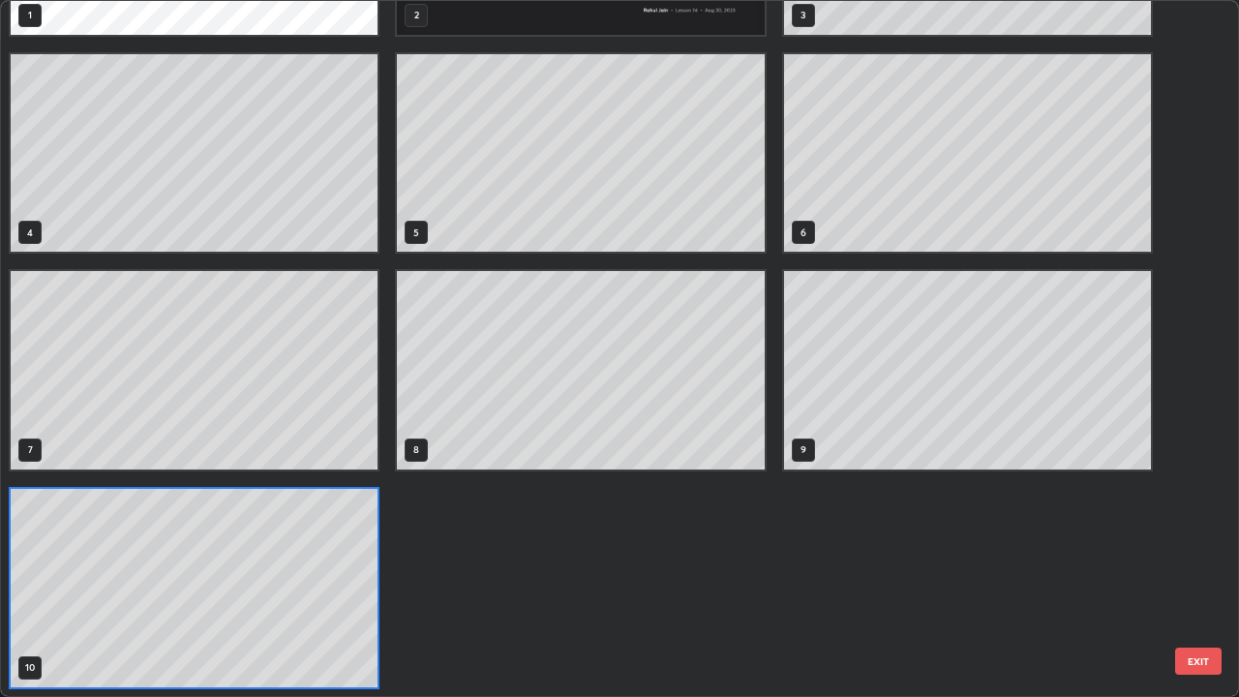
click at [306, 565] on div "1 2 3 4 5 6 7 8 9 10" at bounding box center [602, 348] width 1203 height 695
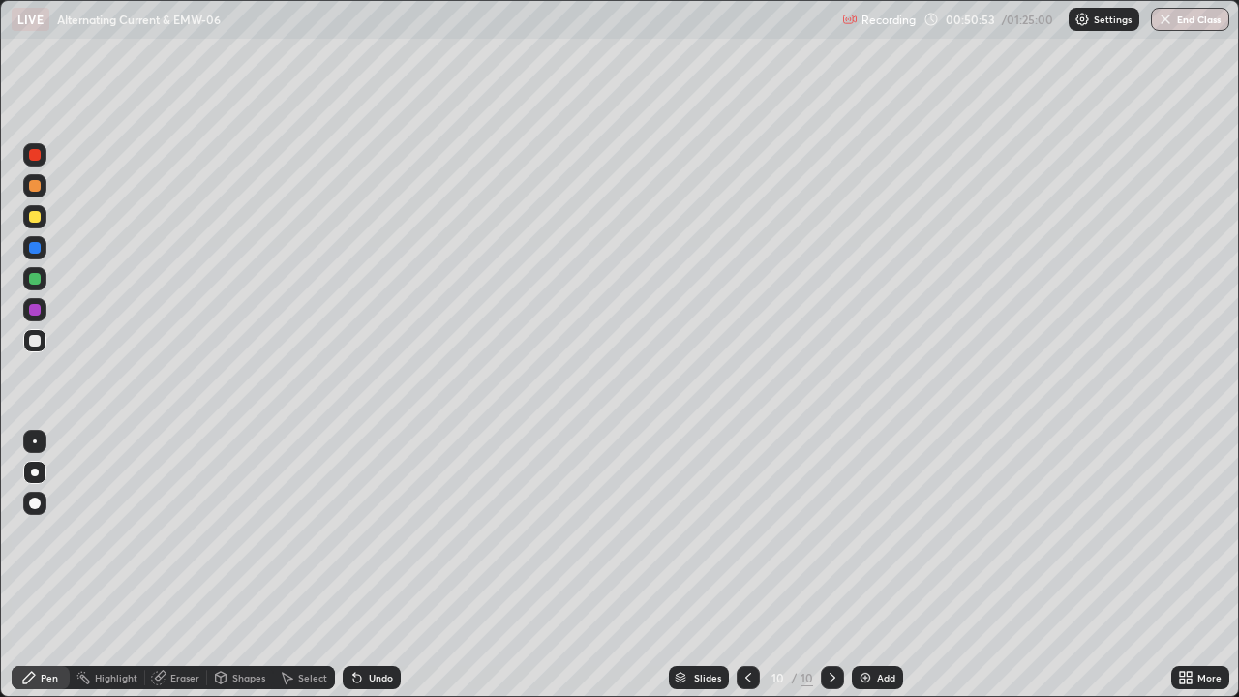
click at [42, 222] on div at bounding box center [34, 216] width 23 height 23
click at [877, 565] on div "Add" at bounding box center [886, 678] width 18 height 10
click at [866, 565] on img at bounding box center [865, 677] width 15 height 15
click at [235, 565] on div "Shapes" at bounding box center [248, 678] width 33 height 10
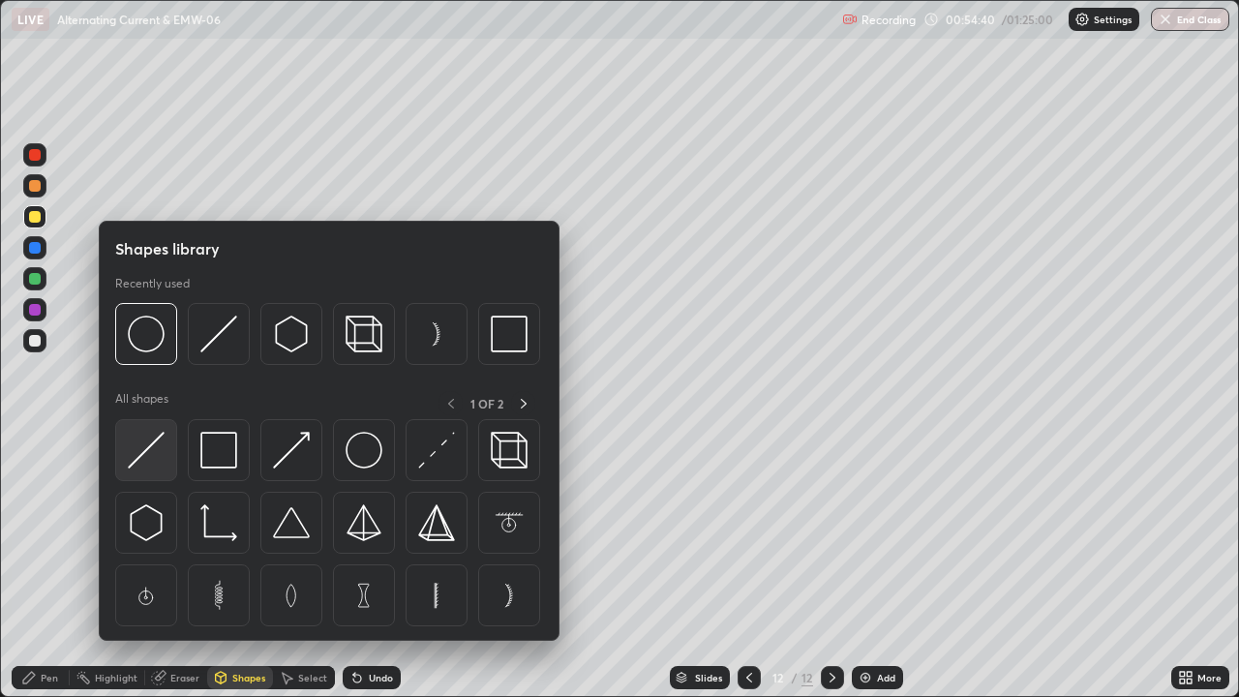
click at [139, 460] on img at bounding box center [146, 450] width 37 height 37
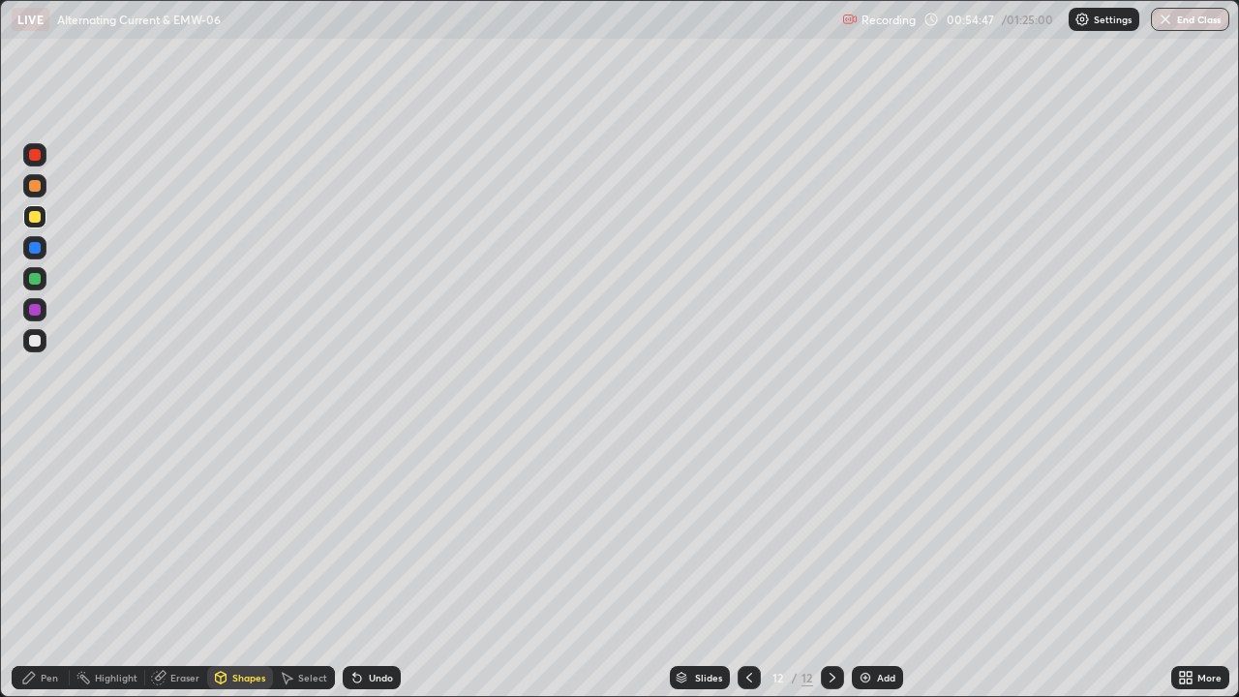
click at [35, 311] on div at bounding box center [35, 310] width 12 height 12
click at [45, 565] on div "Pen" at bounding box center [49, 678] width 17 height 10
click at [30, 279] on div at bounding box center [35, 279] width 12 height 12
click at [38, 342] on div at bounding box center [35, 341] width 12 height 12
click at [1197, 565] on div "More" at bounding box center [1209, 678] width 24 height 10
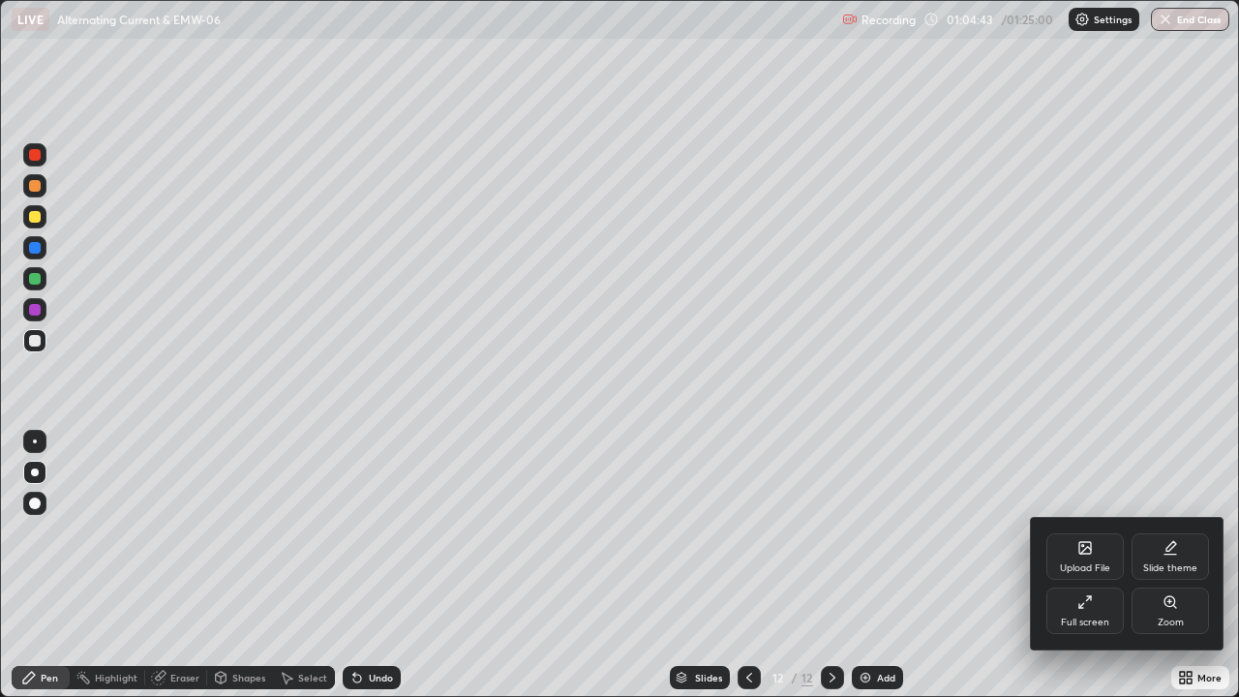
click at [1086, 546] on icon at bounding box center [1085, 548] width 12 height 12
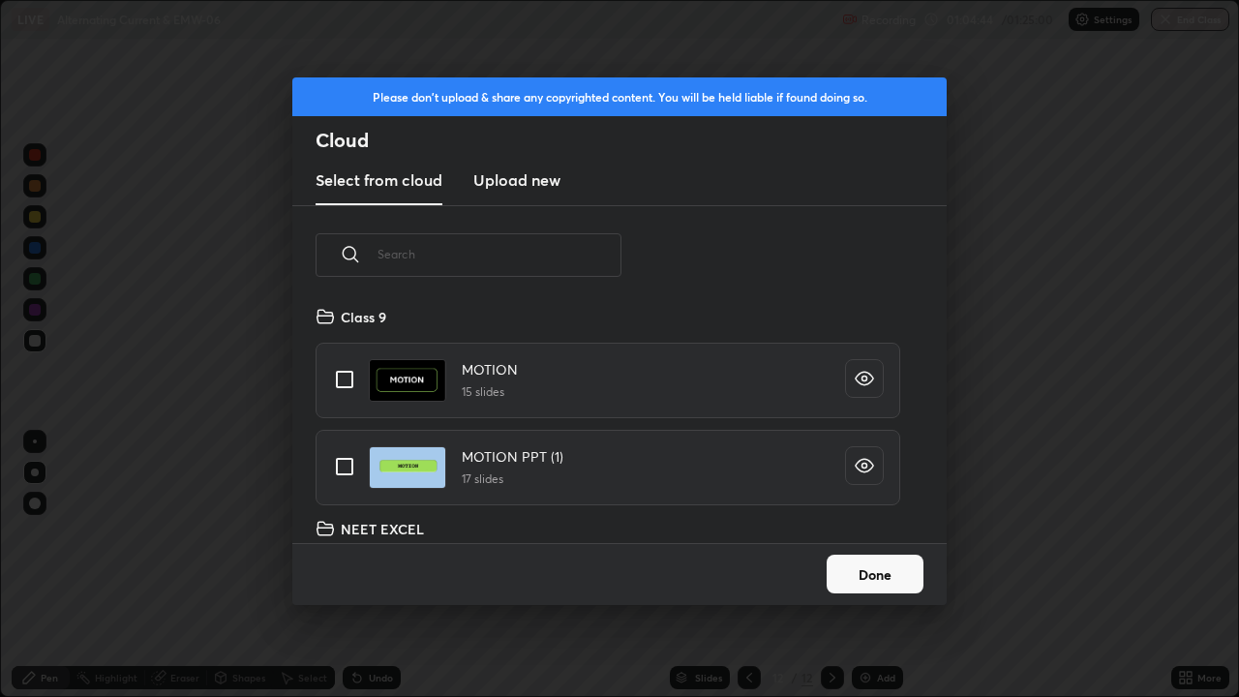
scroll to position [238, 621]
click at [603, 250] on input "text" at bounding box center [499, 254] width 244 height 82
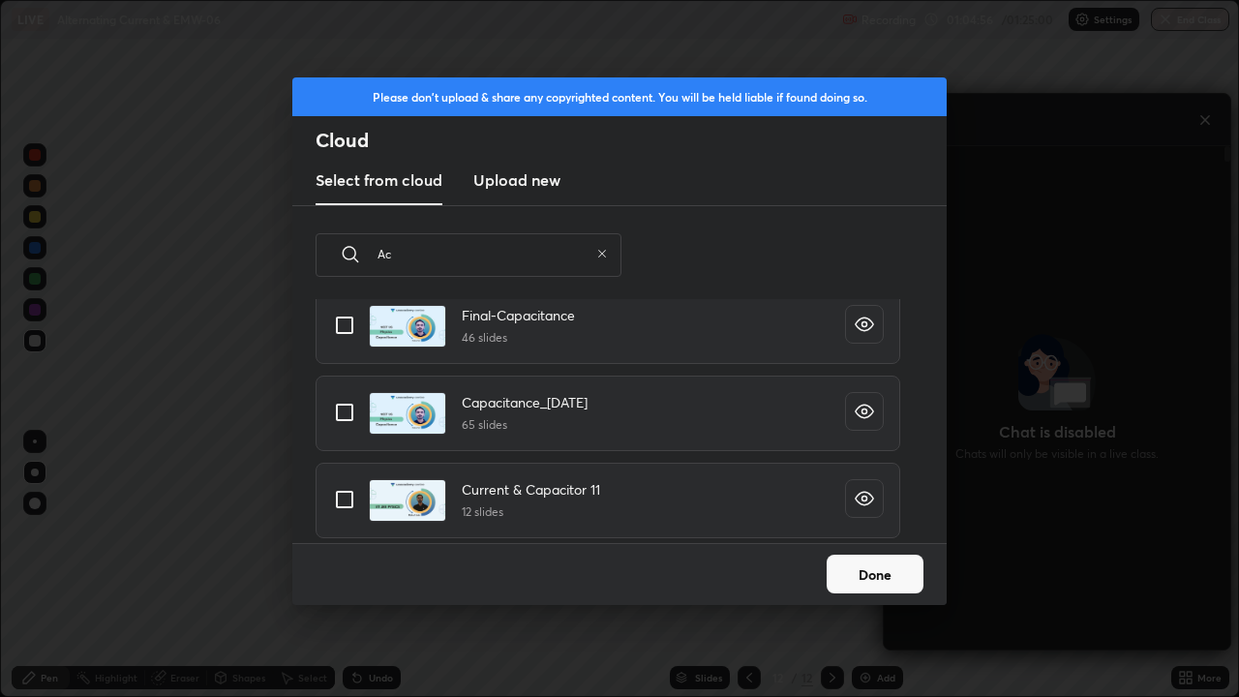
scroll to position [180, 0]
type input "Ac"
click at [895, 565] on button "Done" at bounding box center [875, 574] width 97 height 39
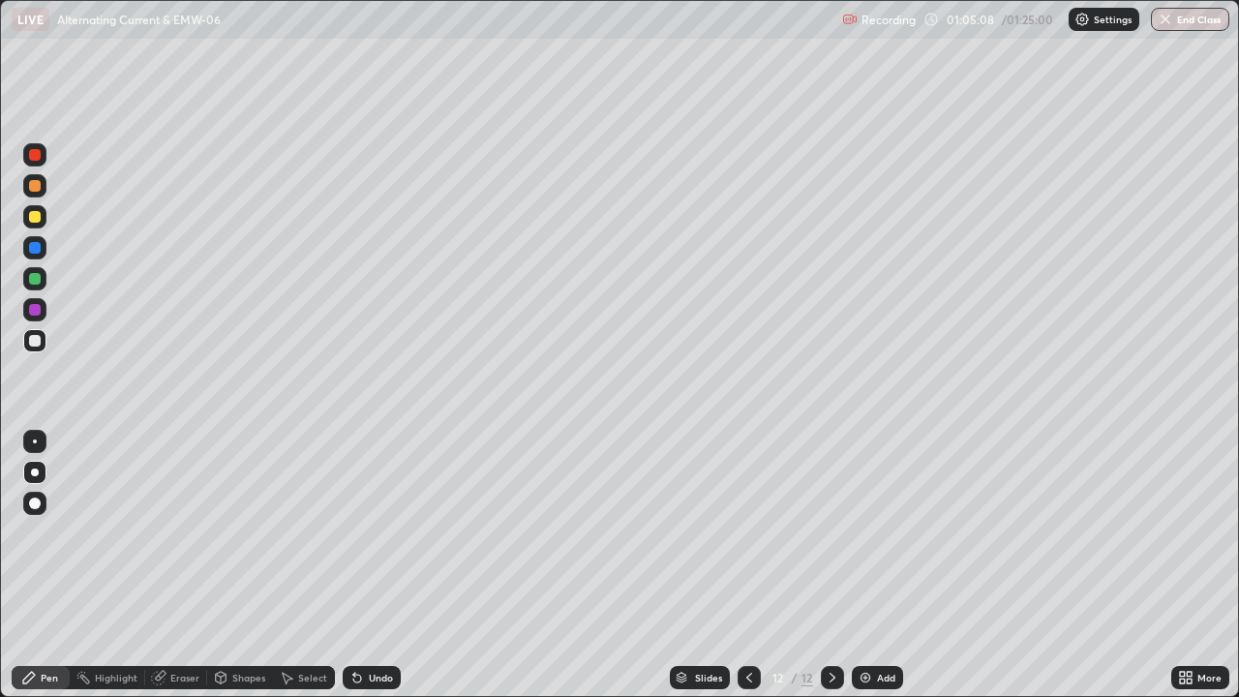
click at [864, 565] on img at bounding box center [865, 677] width 15 height 15
click at [37, 283] on div at bounding box center [35, 279] width 12 height 12
click at [36, 156] on div at bounding box center [35, 155] width 12 height 12
click at [881, 565] on div "Add" at bounding box center [886, 678] width 18 height 10
click at [1180, 22] on button "End Class" at bounding box center [1191, 19] width 76 height 23
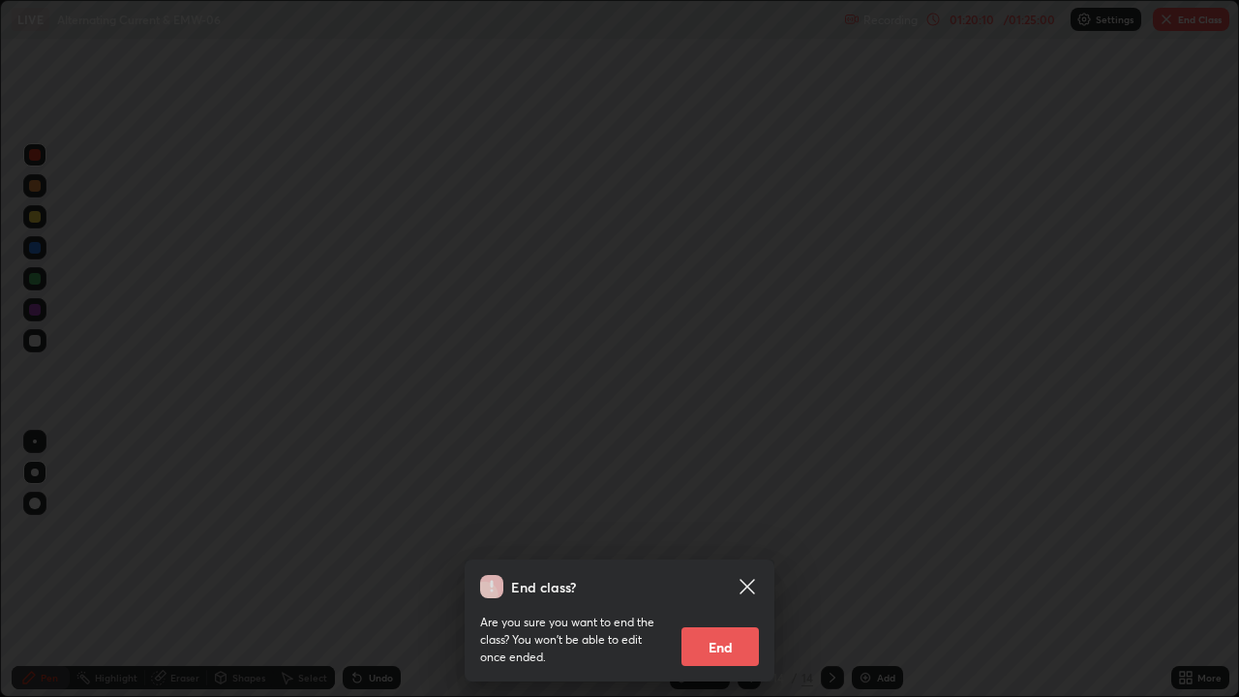
click at [709, 565] on button "End" at bounding box center [719, 646] width 77 height 39
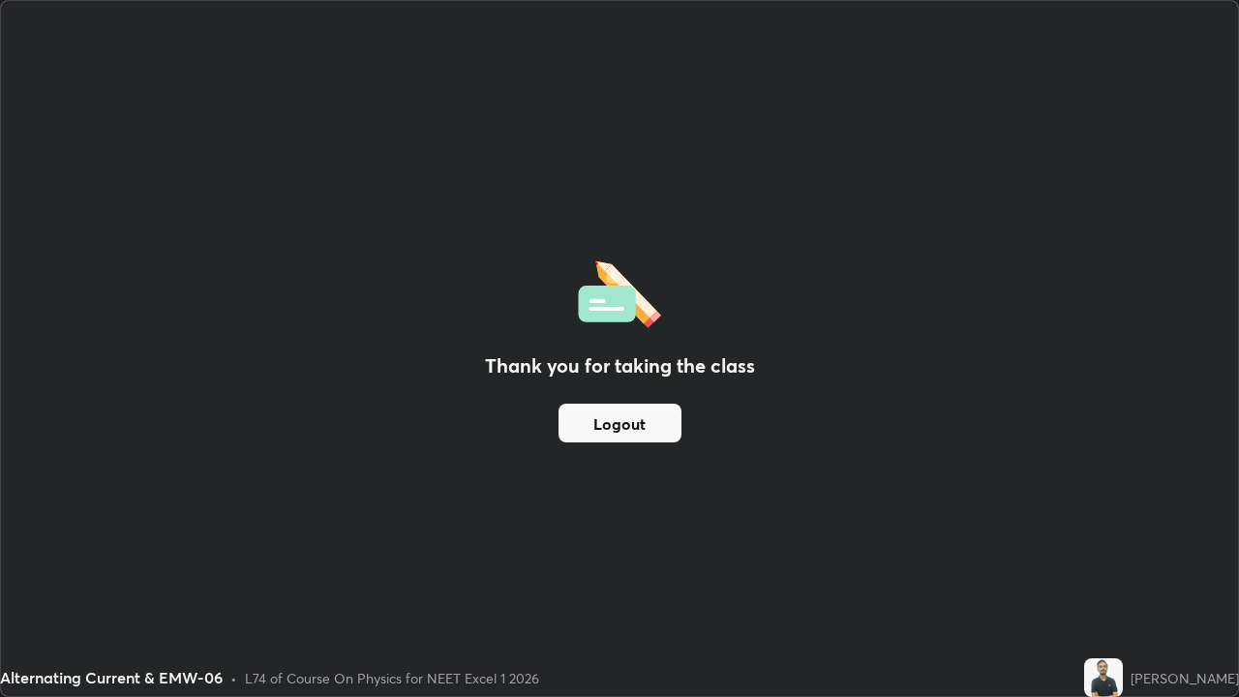
click at [612, 425] on button "Logout" at bounding box center [619, 423] width 123 height 39
